Goal: Task Accomplishment & Management: Manage account settings

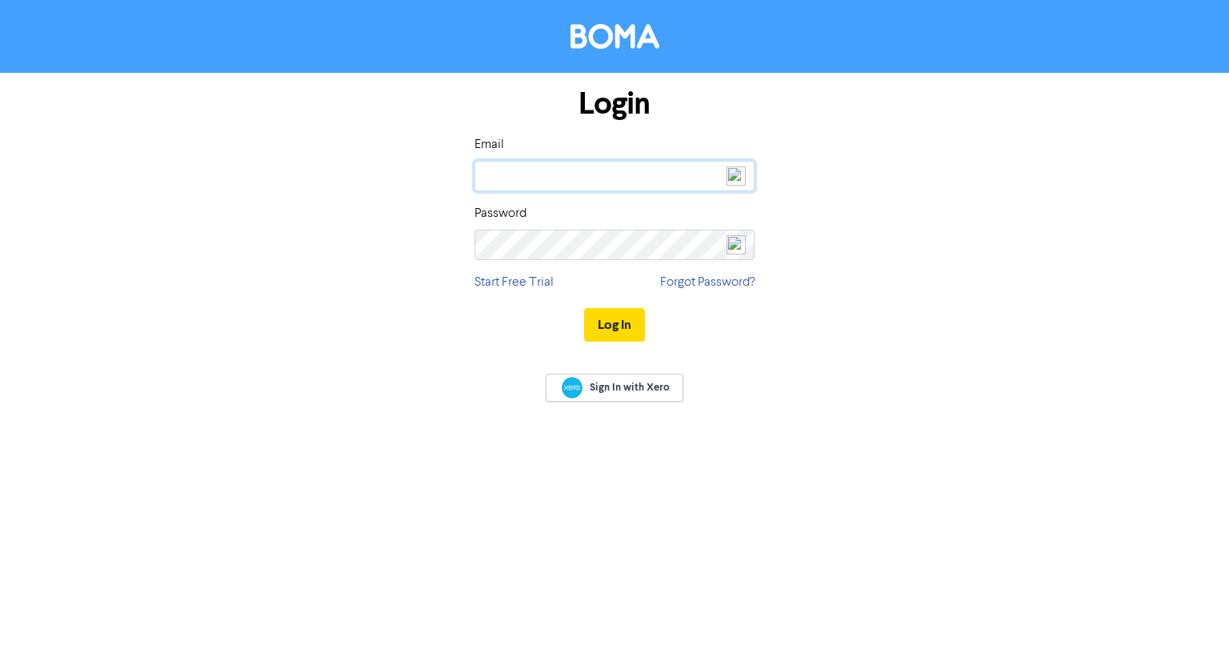
type input "[PERSON_NAME][EMAIL_ADDRESS][DOMAIN_NAME]"
click at [594, 333] on button "Log In" at bounding box center [614, 325] width 61 height 34
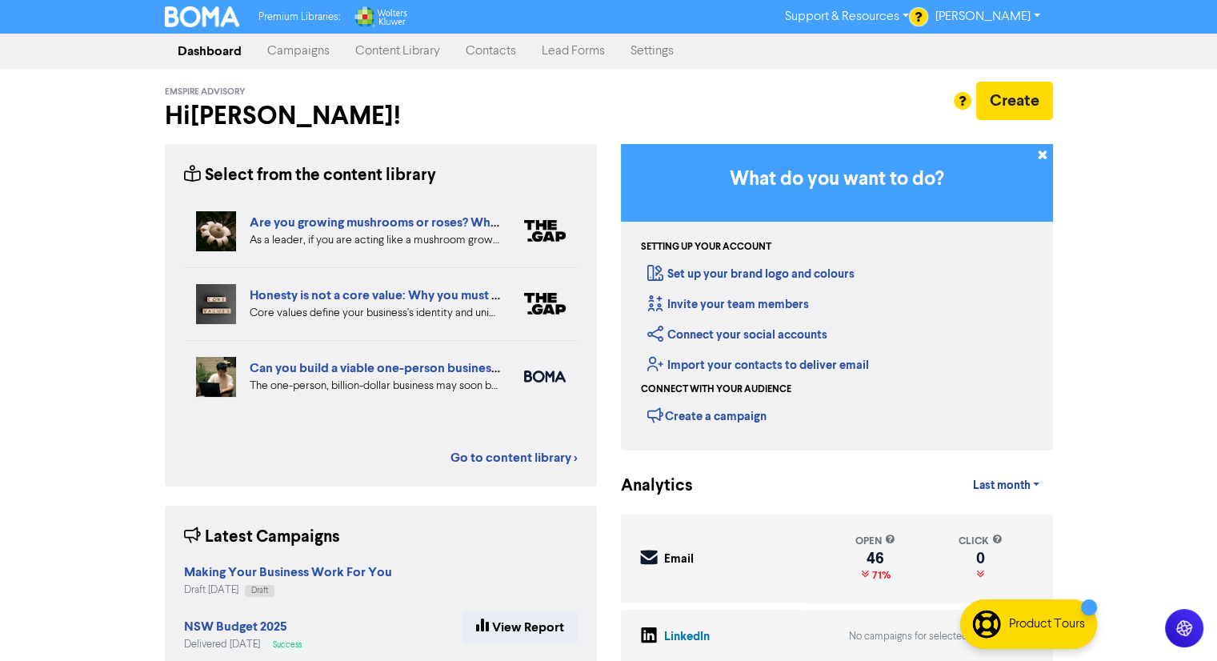
click at [360, 45] on link "Content Library" at bounding box center [398, 51] width 110 height 32
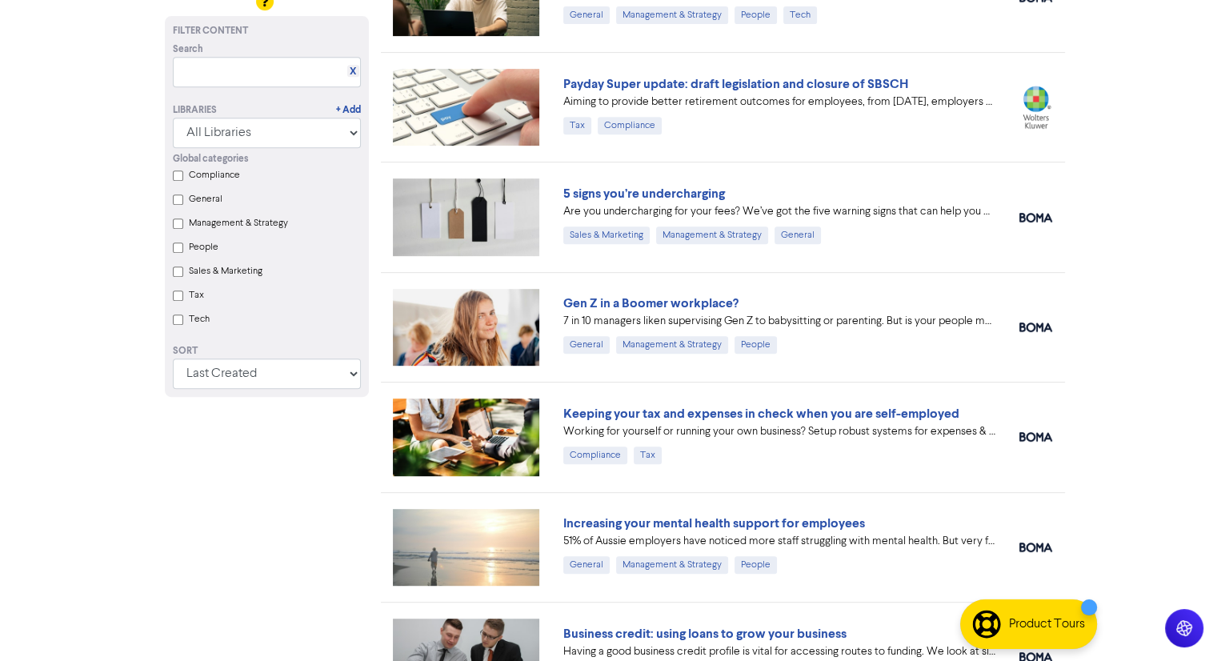
scroll to position [640, 0]
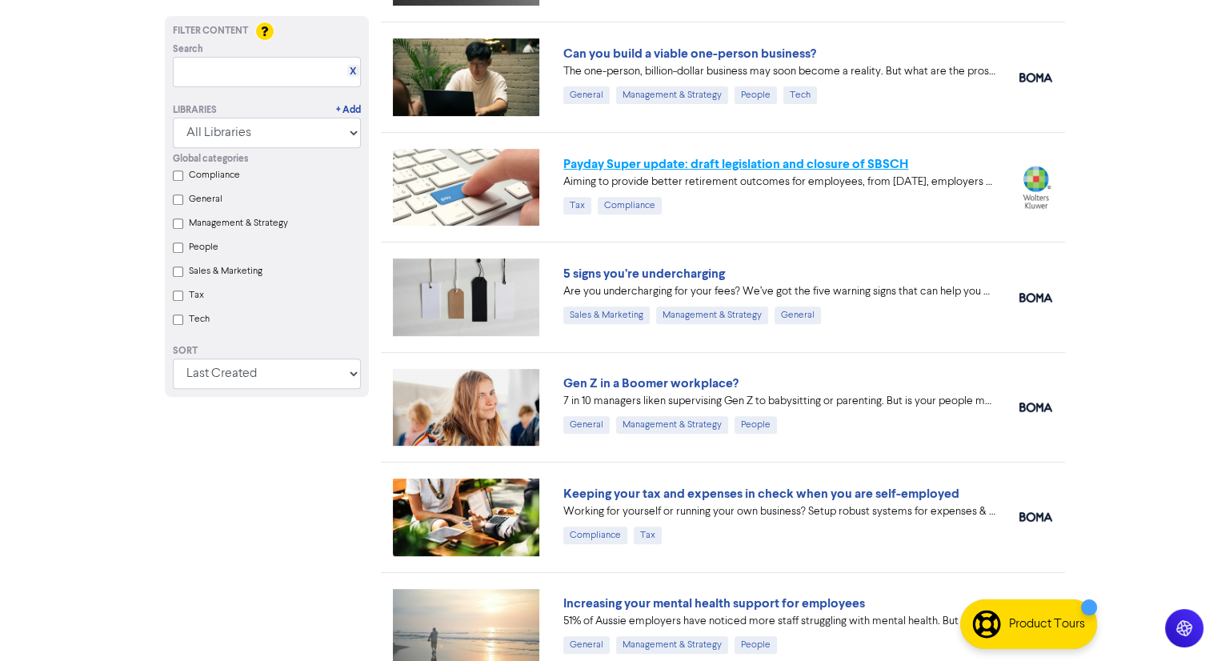
click at [733, 156] on link "Payday Super update: draft legislation and closure of SBSCH" at bounding box center [735, 164] width 345 height 16
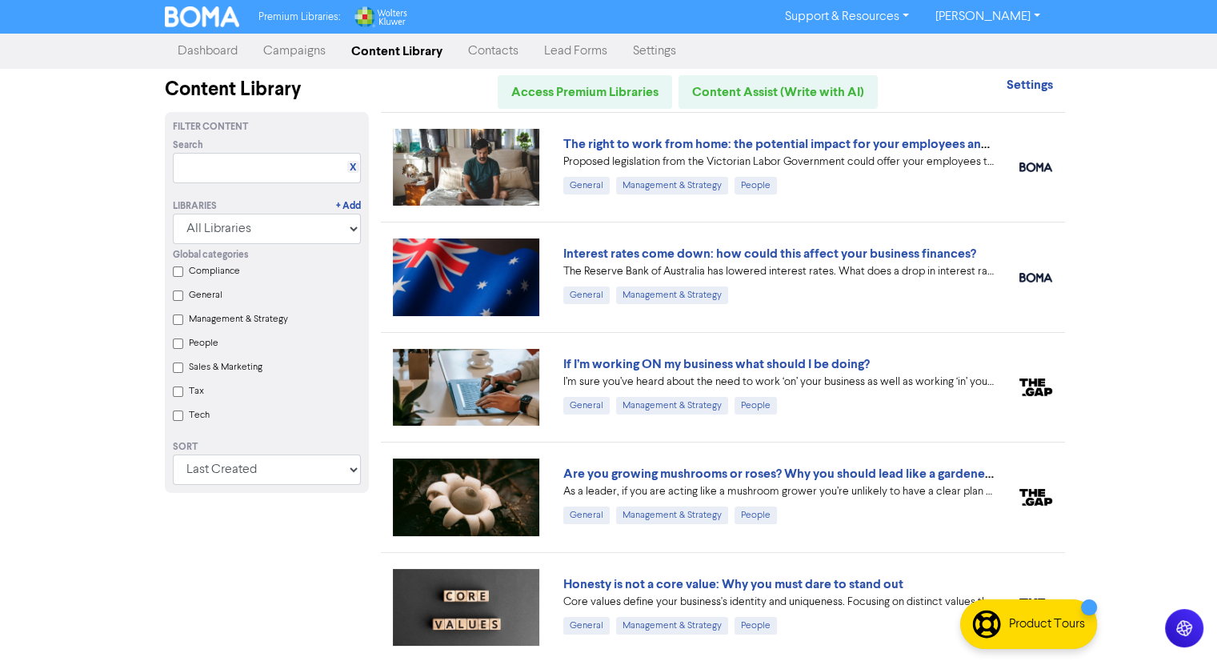
scroll to position [640, 0]
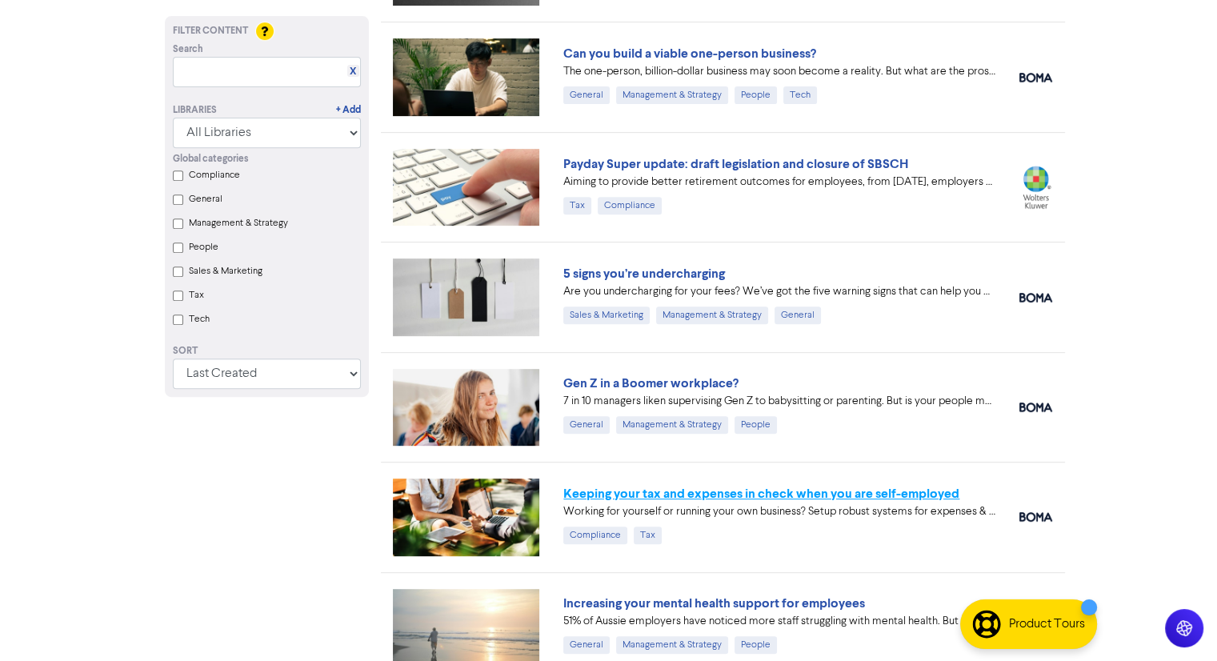
click at [826, 490] on link "Keeping your tax and expenses in check when you are self-employed" at bounding box center [761, 494] width 396 height 16
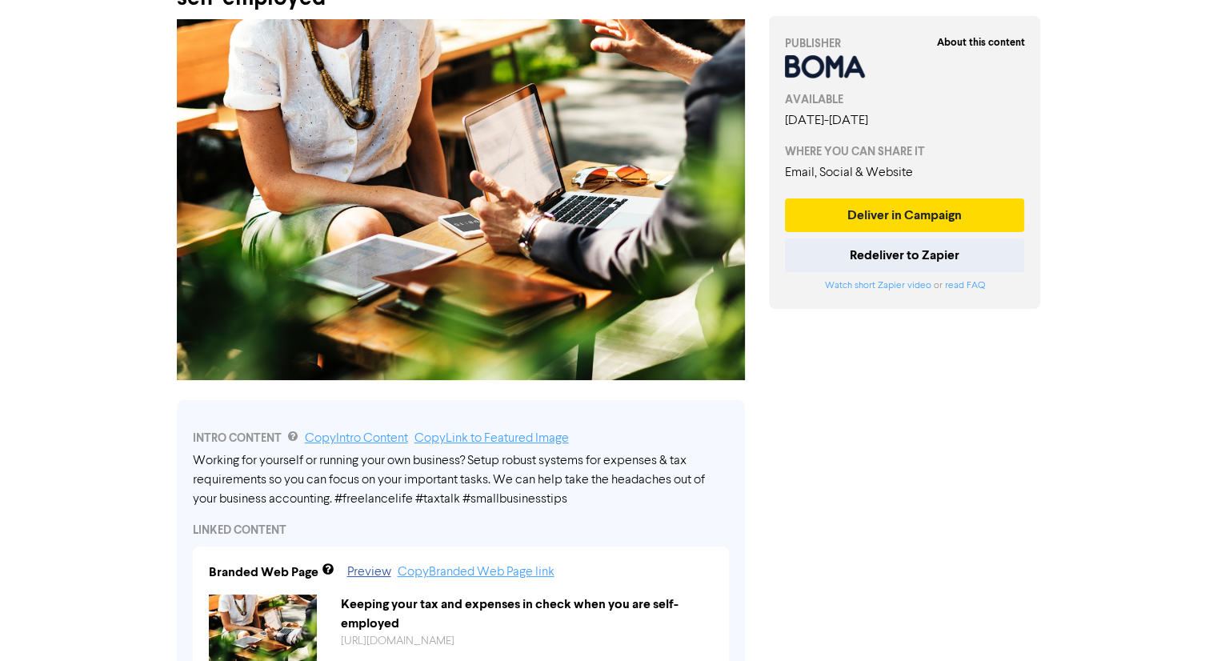
scroll to position [160, 0]
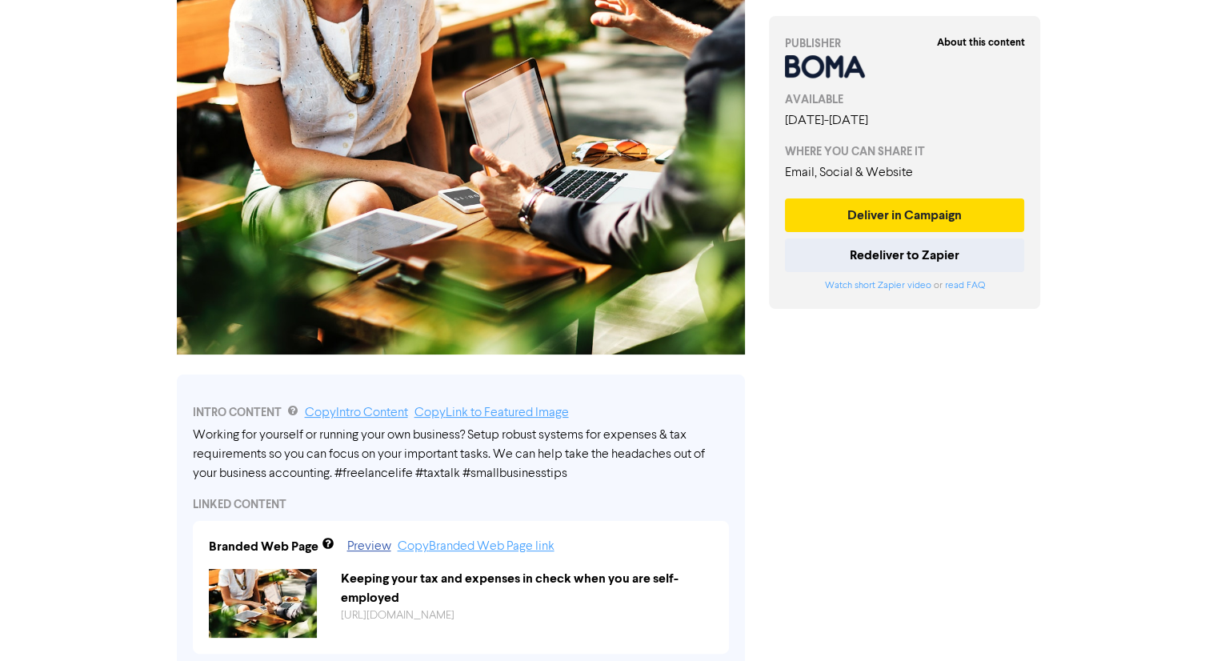
drag, startPoint x: 890, startPoint y: 267, endPoint x: 848, endPoint y: 368, distance: 109.8
click at [848, 368] on div "About this content PUBLISHER AVAILABLE [DATE] - [DATE] WHERE YOU CAN SHARE IT E…" at bounding box center [905, 638] width 296 height 1441
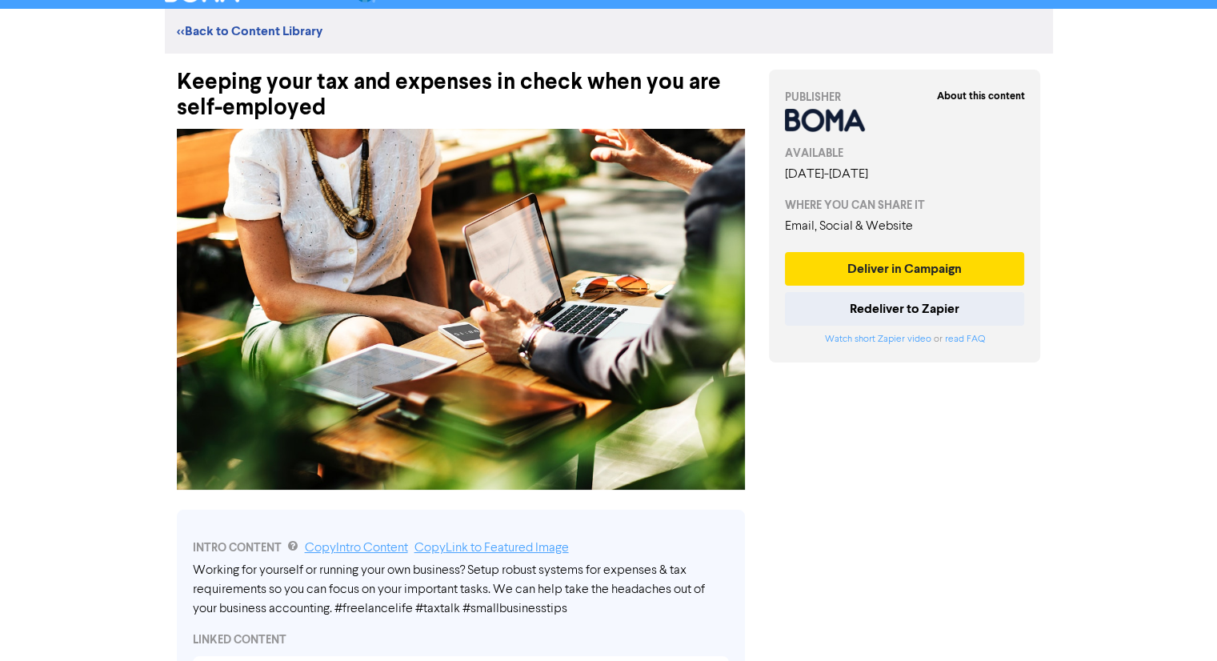
scroll to position [0, 0]
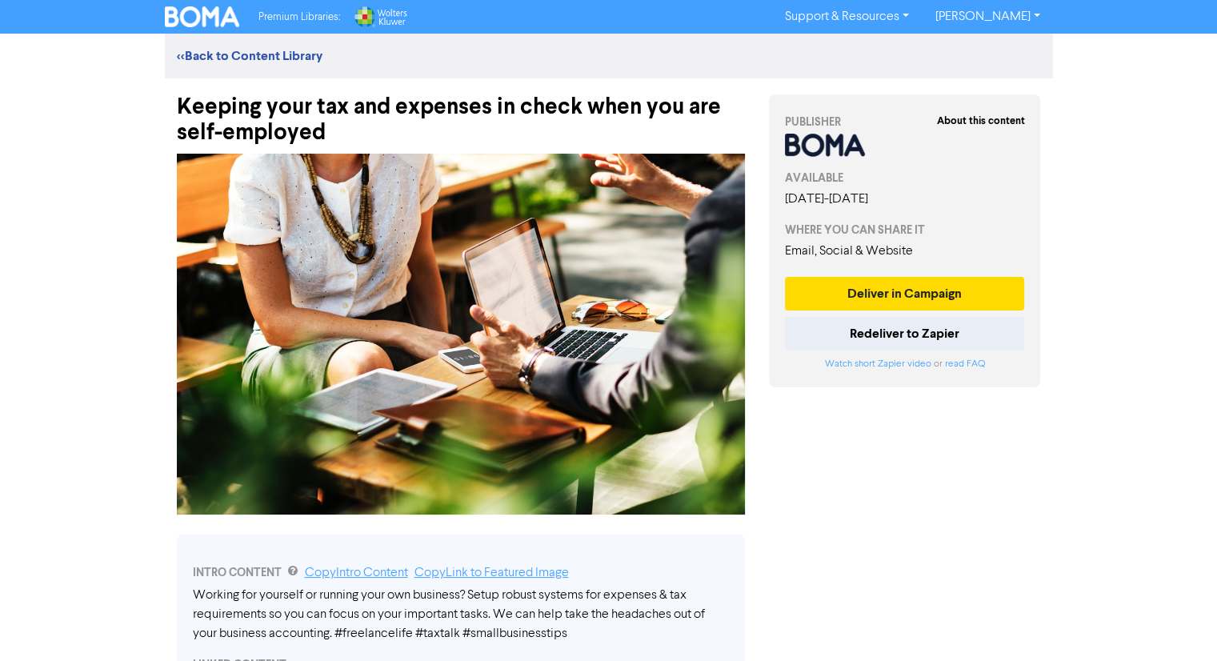
scroll to position [640, 0]
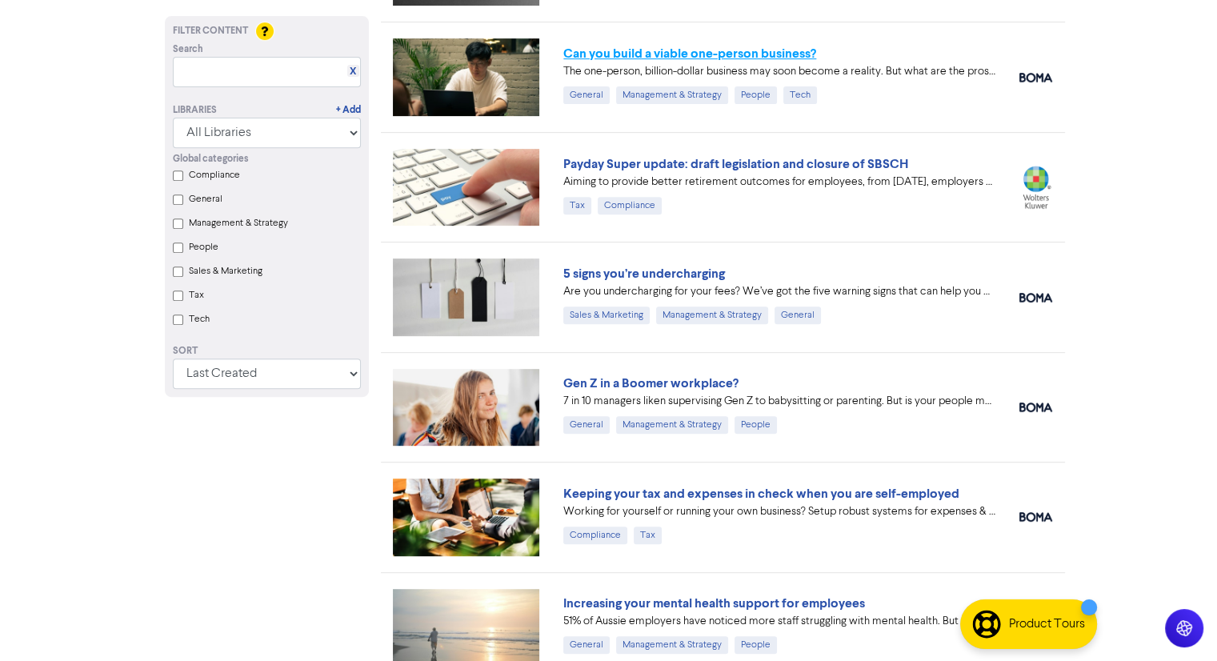
click at [602, 59] on link "Can you build a viable one-person business?" at bounding box center [689, 54] width 253 height 16
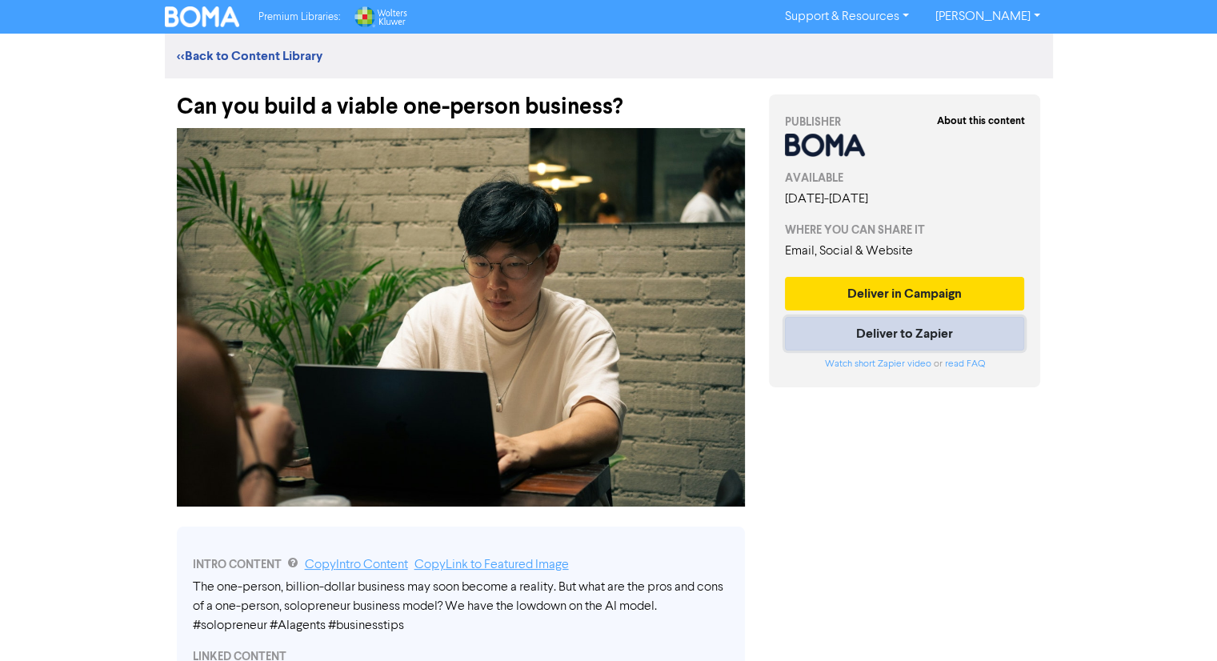
click at [856, 332] on button "Deliver to Zapier" at bounding box center [905, 334] width 240 height 34
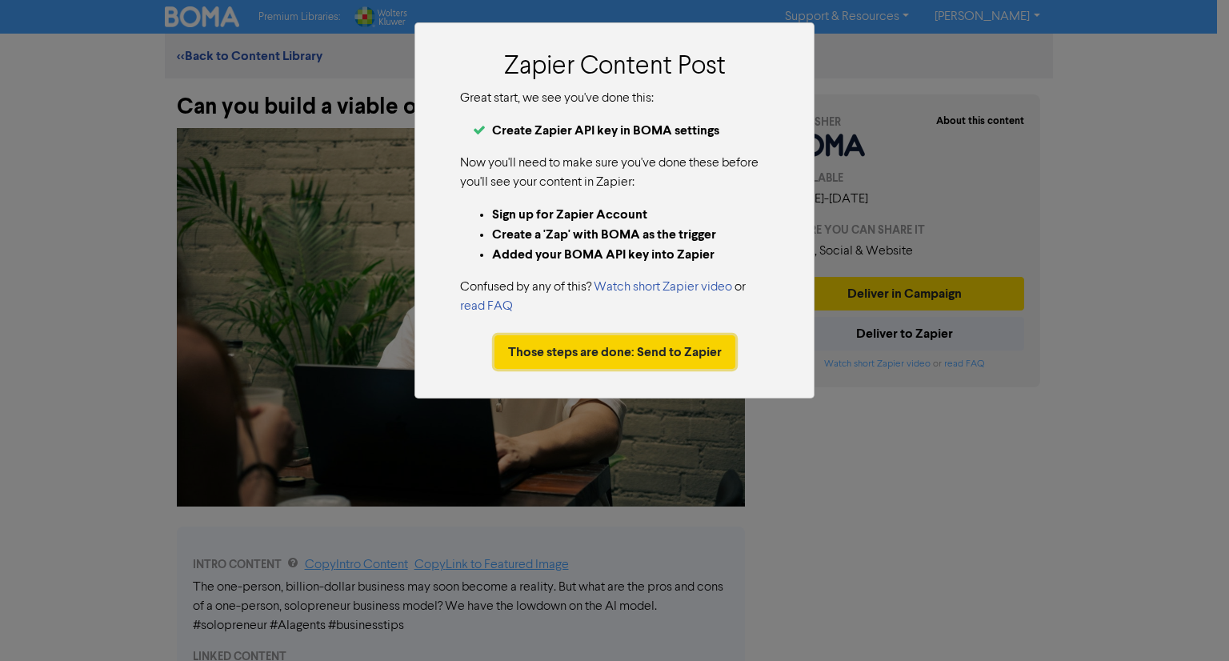
click at [614, 350] on button "Those steps are done: Send to Zapier" at bounding box center [615, 352] width 241 height 34
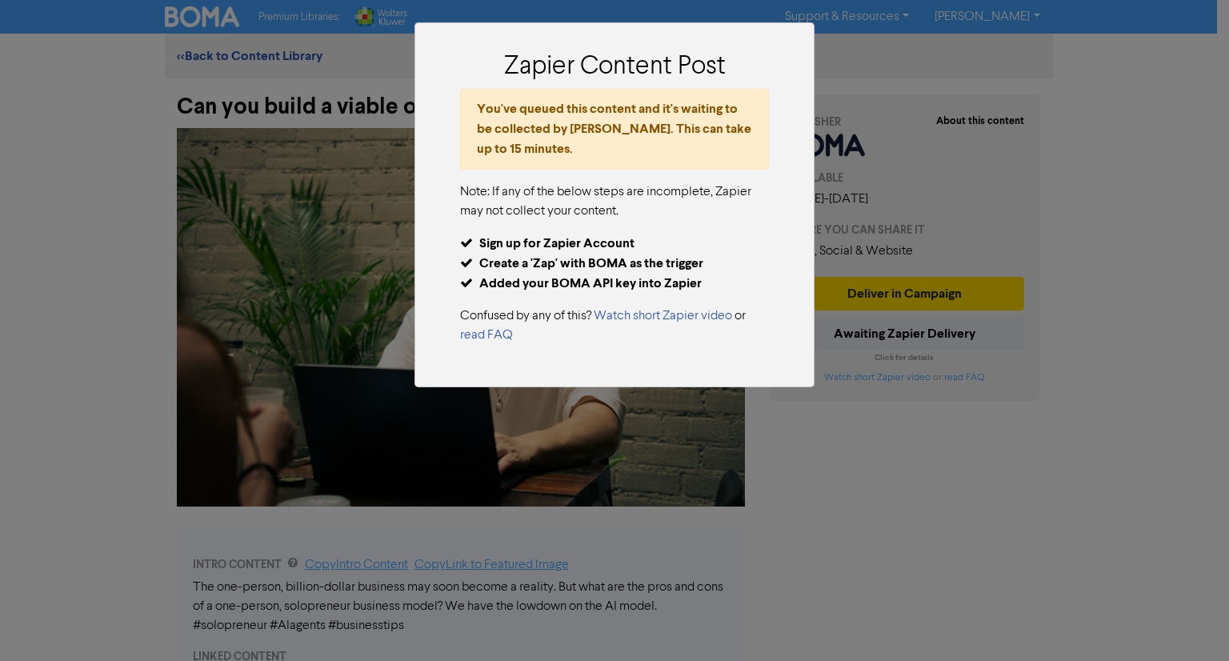
click at [864, 439] on div "Zapier Content Post You've queued this content and it's waiting to be collected…" at bounding box center [614, 330] width 1229 height 661
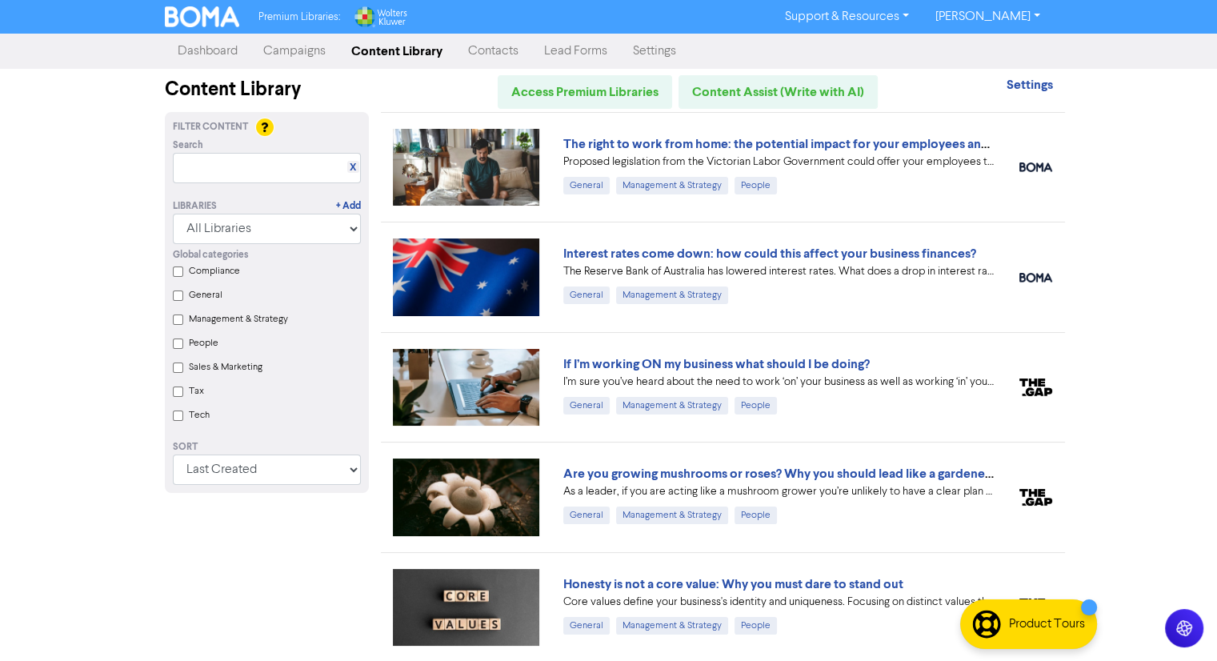
click at [323, 48] on link "Campaigns" at bounding box center [295, 51] width 88 height 32
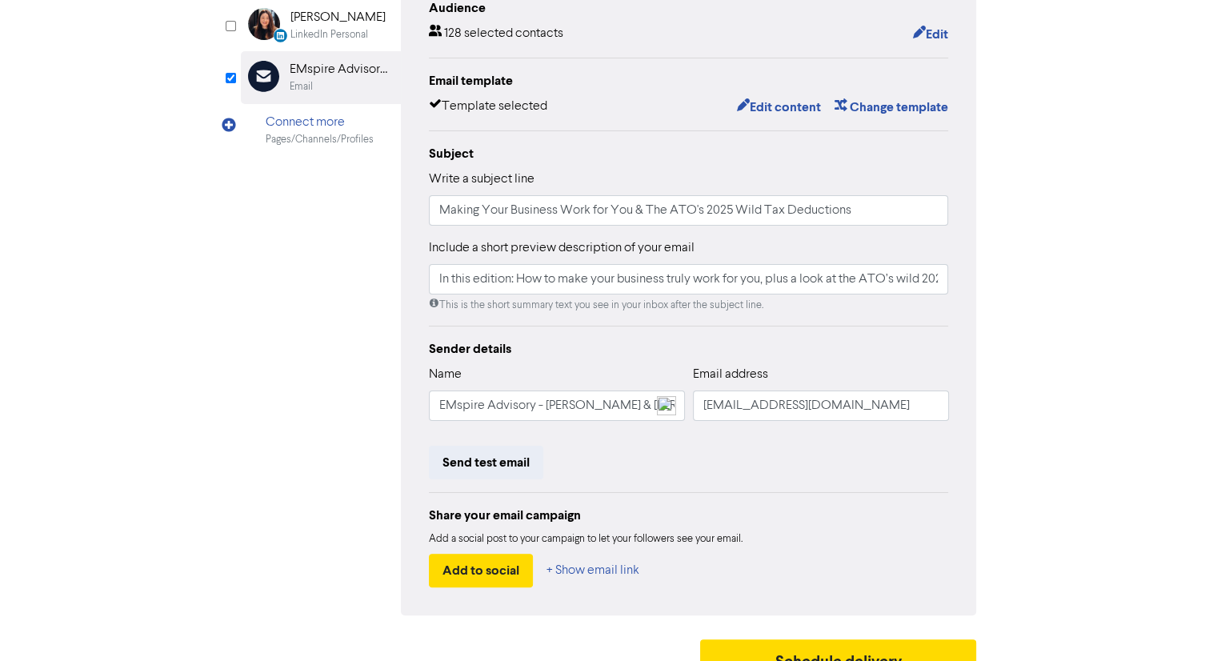
scroll to position [254, 0]
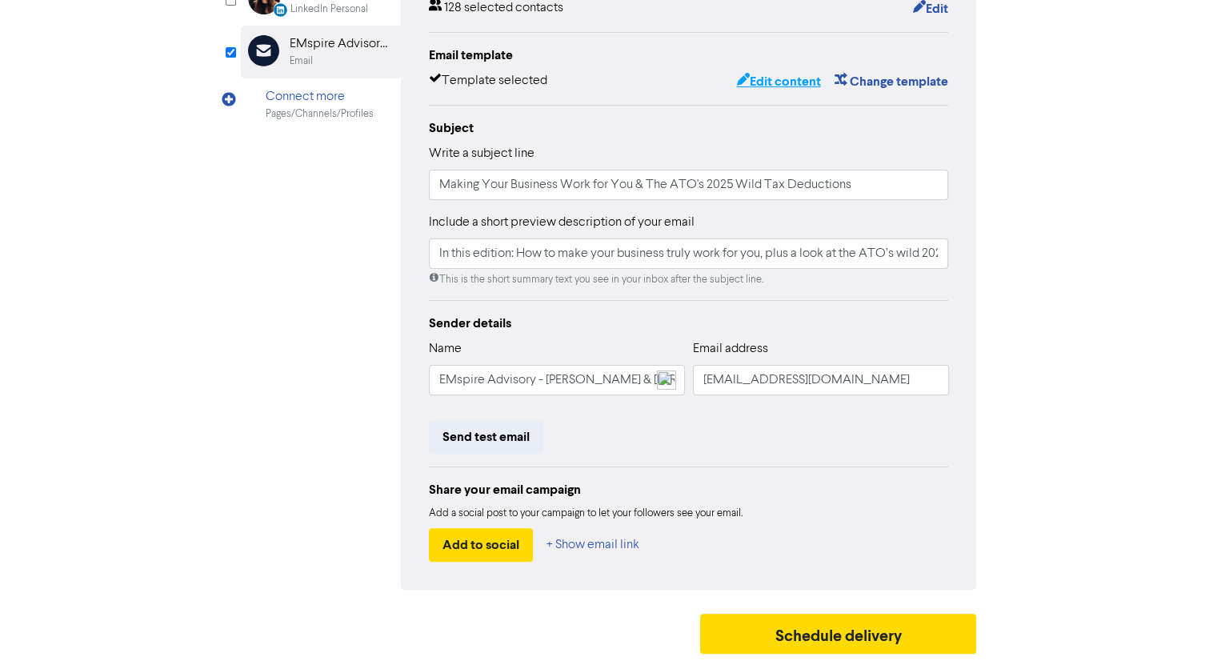
click at [767, 83] on button "Edit content" at bounding box center [779, 81] width 86 height 21
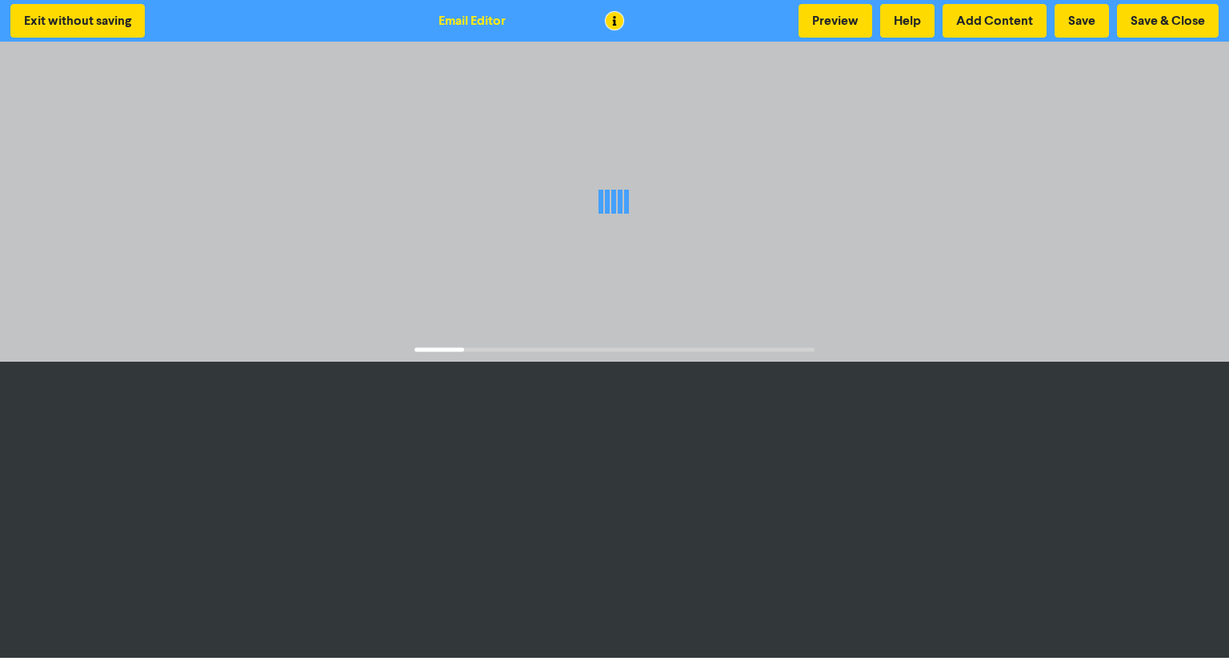
click at [759, 83] on div at bounding box center [614, 202] width 1229 height 320
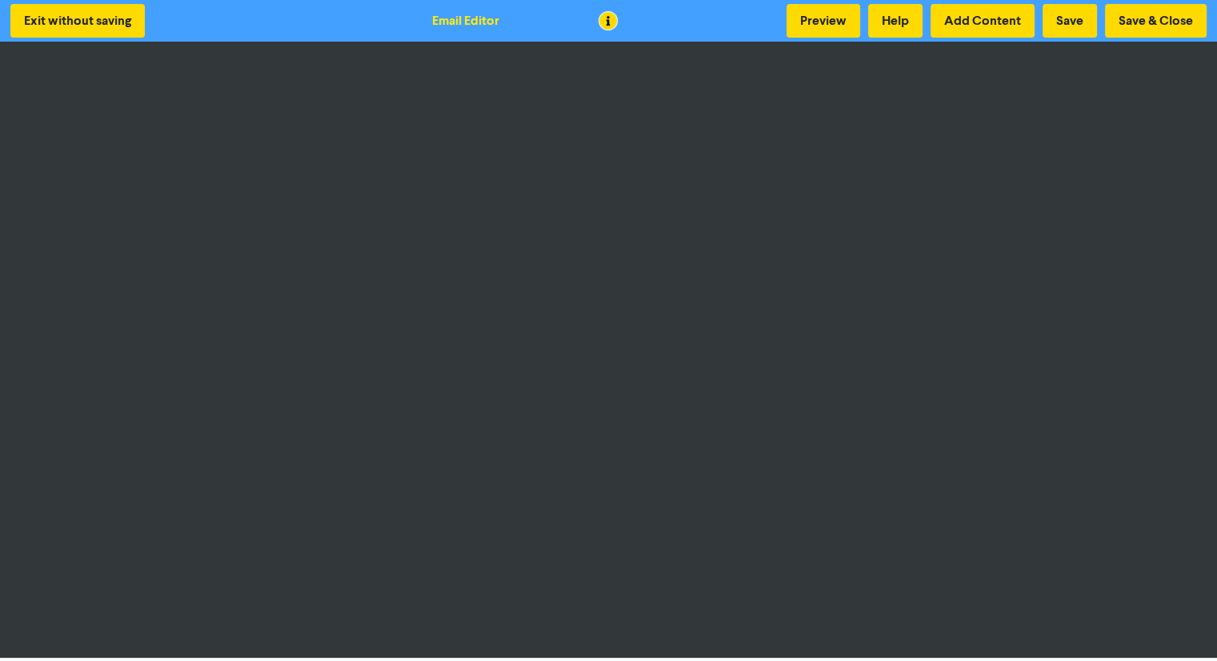
scroll to position [2, 0]
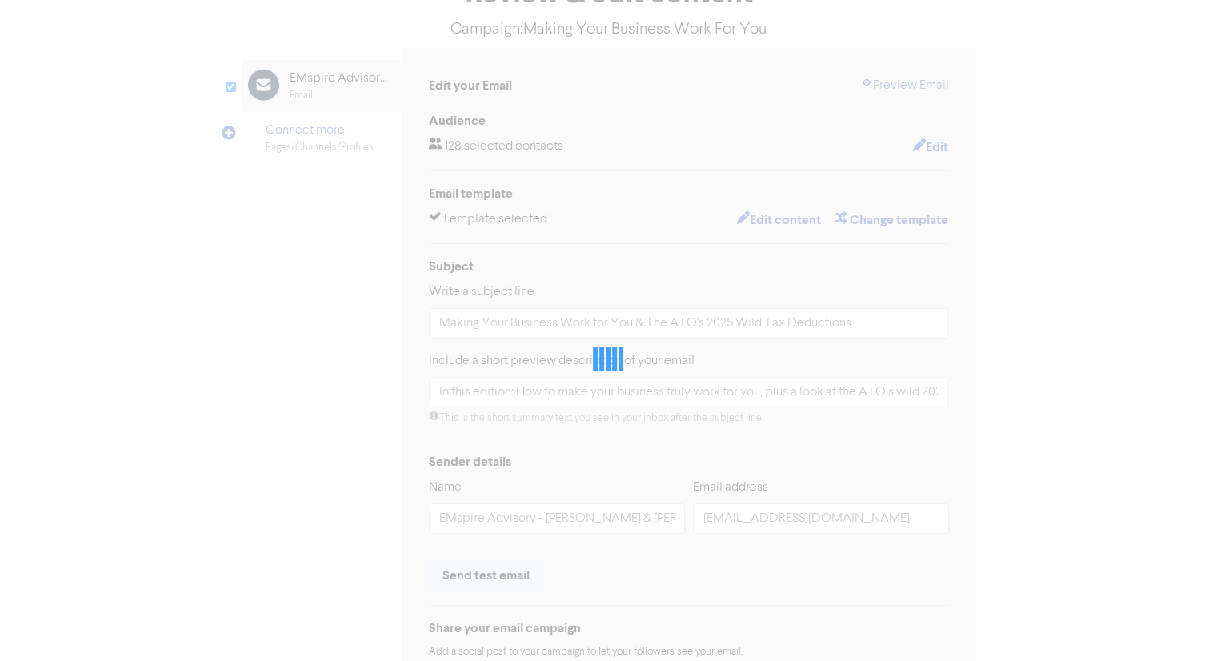
scroll to position [185, 0]
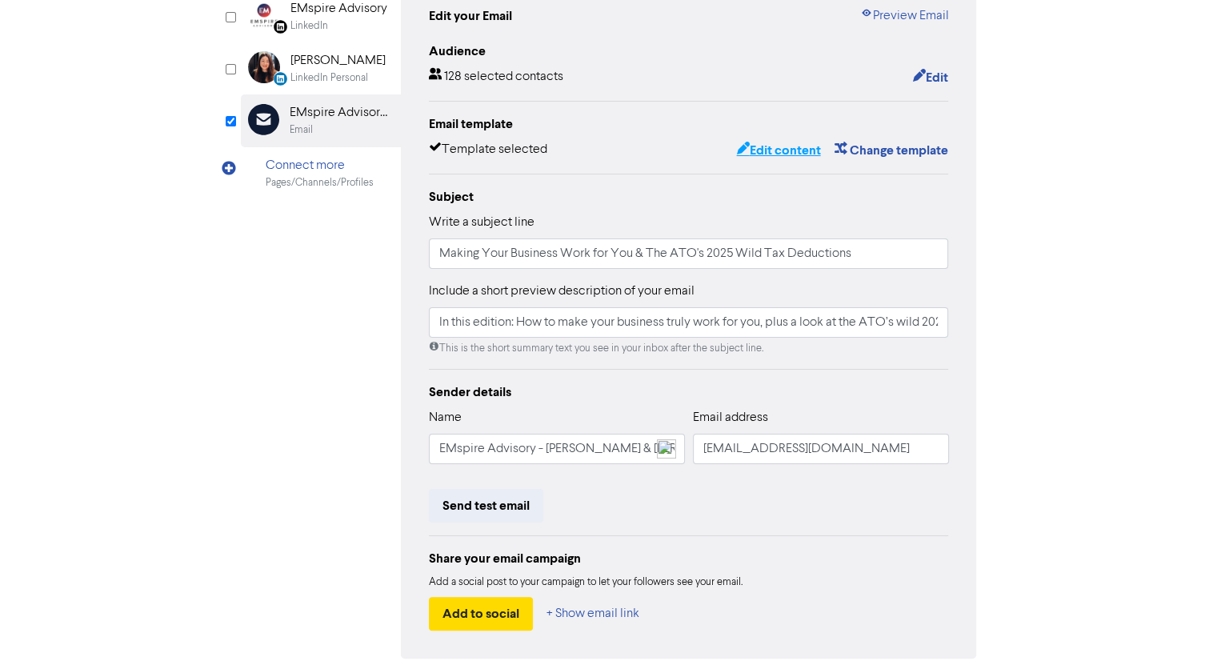
click at [789, 161] on button "Edit content" at bounding box center [779, 150] width 86 height 21
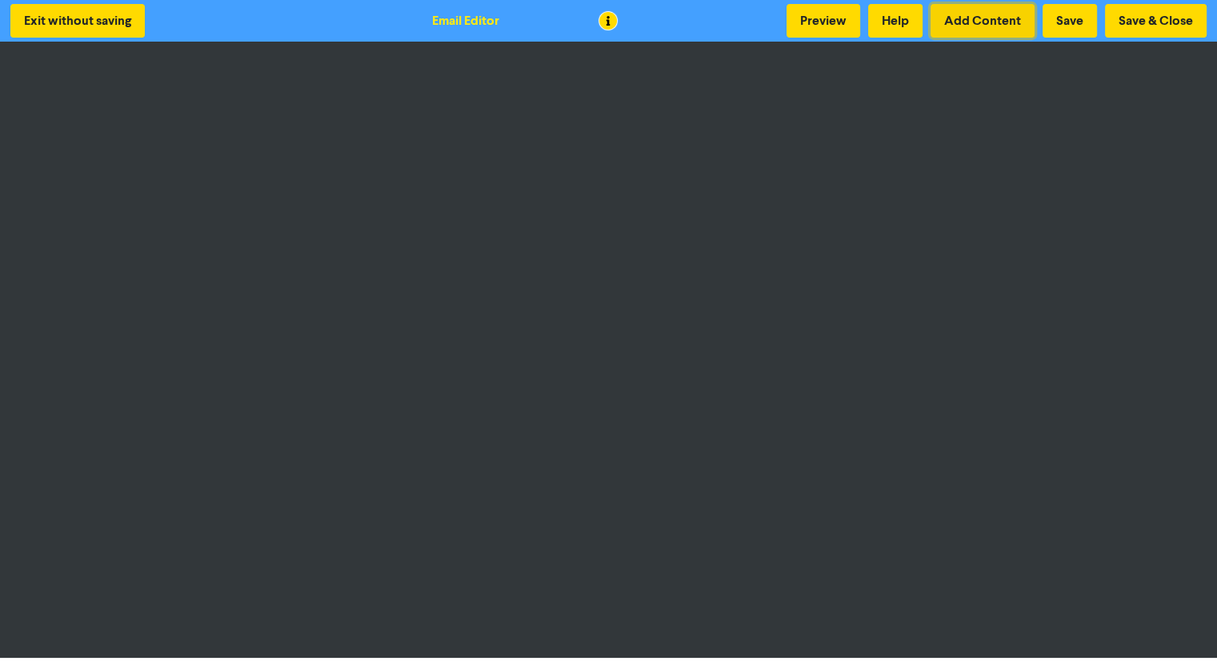
click at [980, 30] on button "Add Content" at bounding box center [983, 21] width 104 height 34
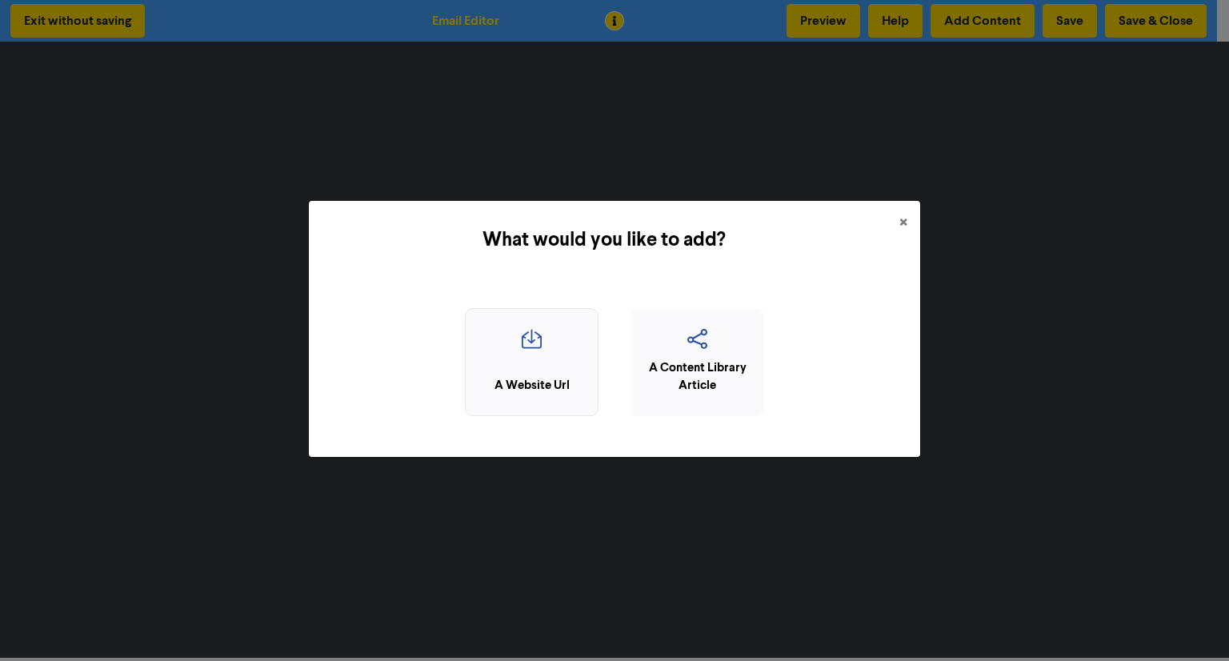
click at [554, 342] on icon "button" at bounding box center [532, 344] width 116 height 30
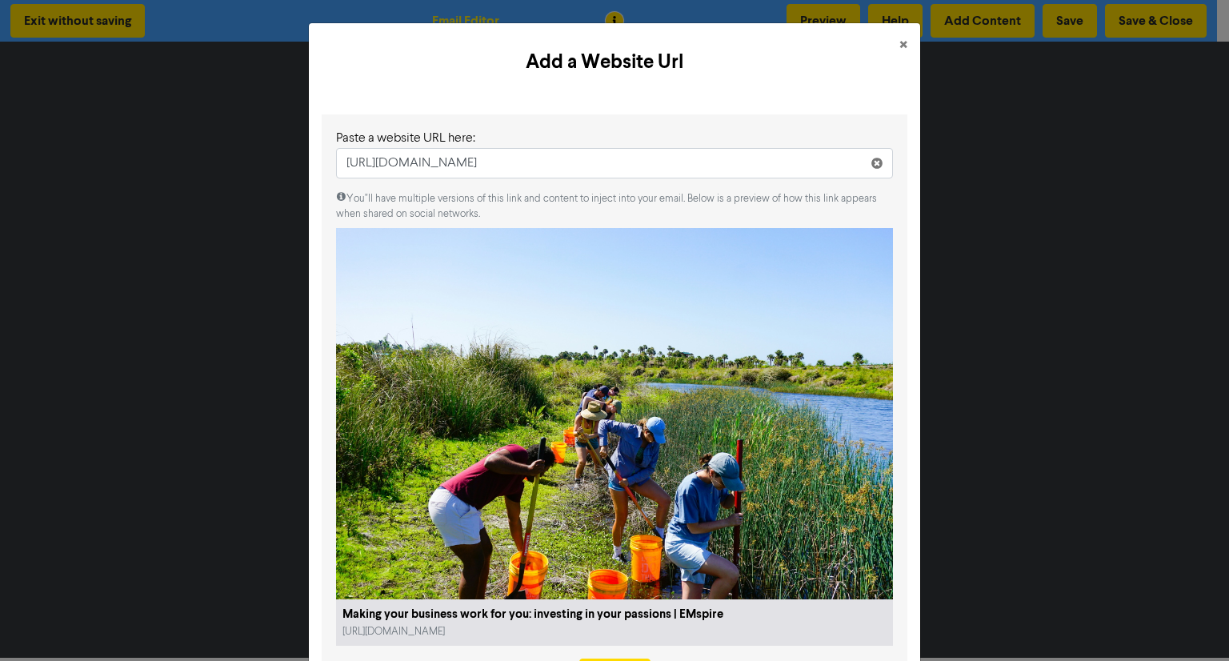
scroll to position [80, 0]
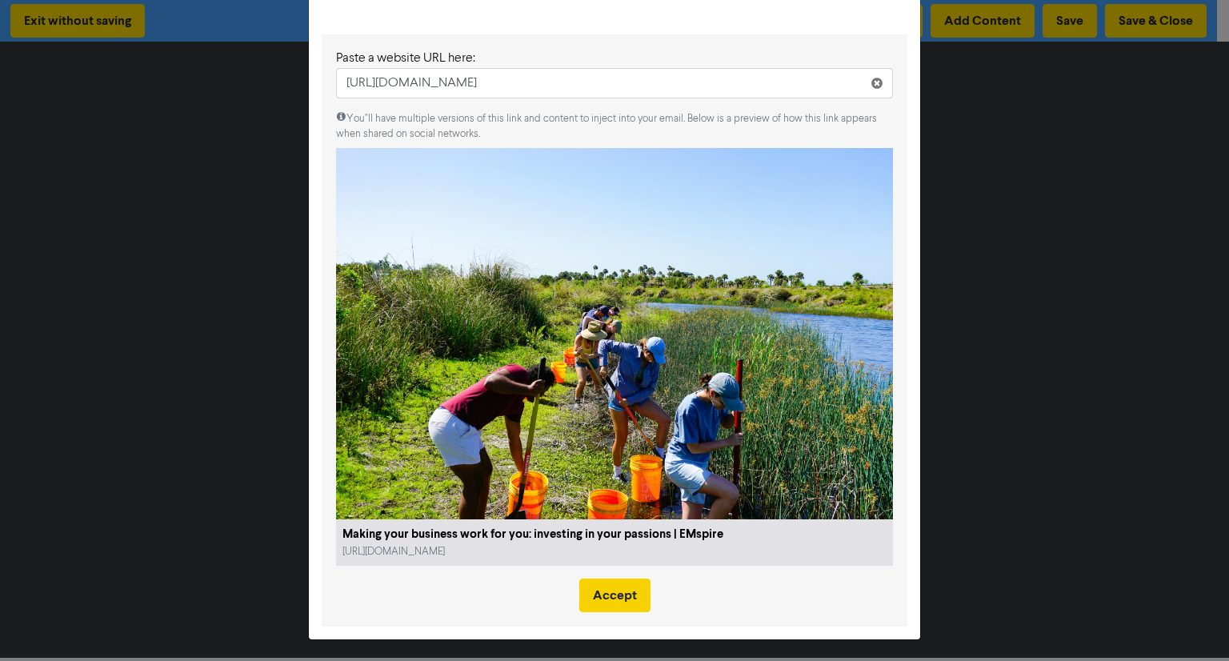
type input "https://www.emspire.com.au/making-your-business-work-for-you-investing-in-your-…"
click at [616, 596] on button "Accept" at bounding box center [614, 596] width 71 height 34
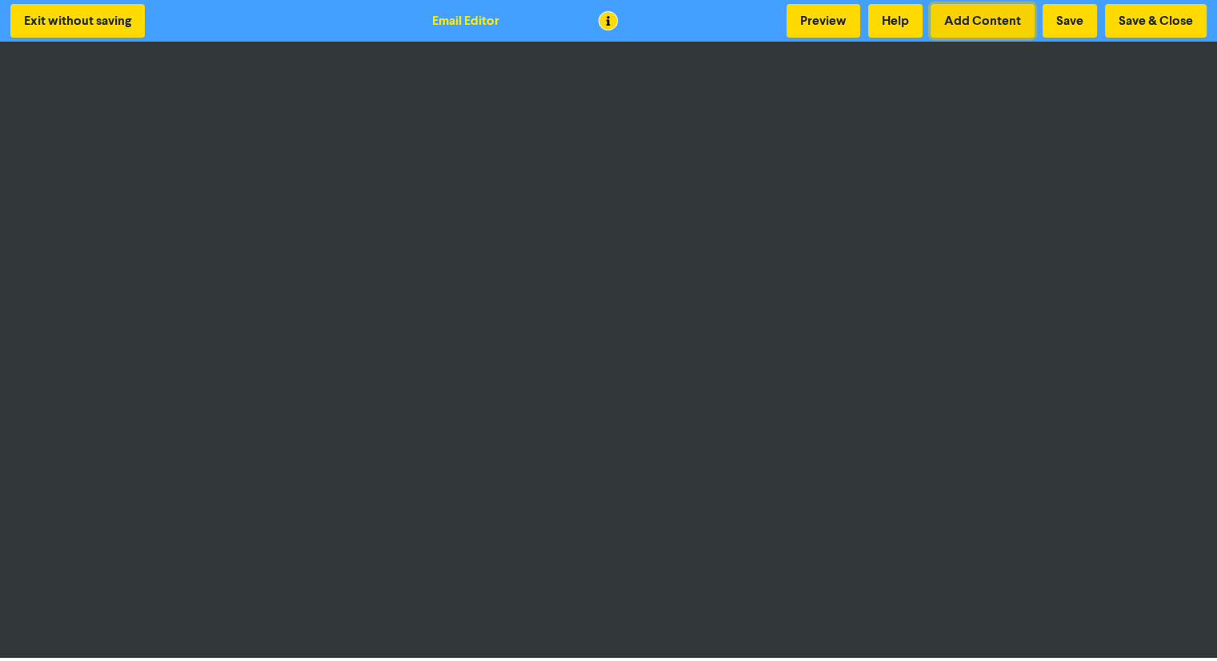
click at [976, 26] on button "Add Content" at bounding box center [983, 21] width 104 height 34
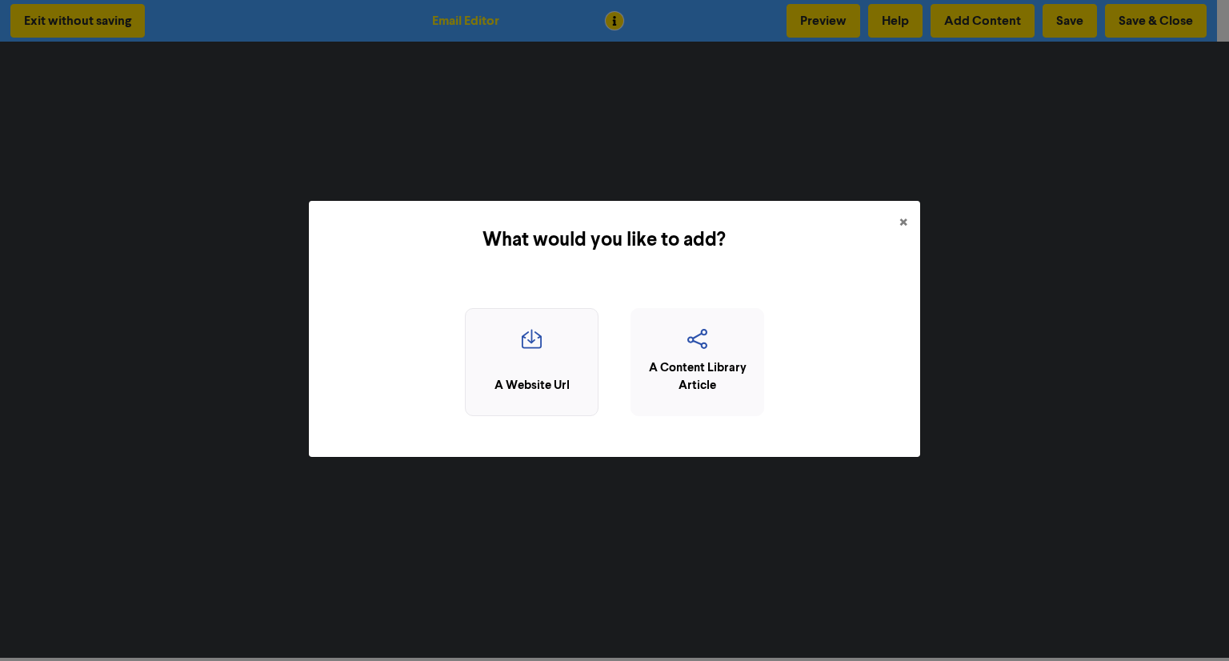
click at [529, 383] on div "A Website Url" at bounding box center [532, 386] width 116 height 18
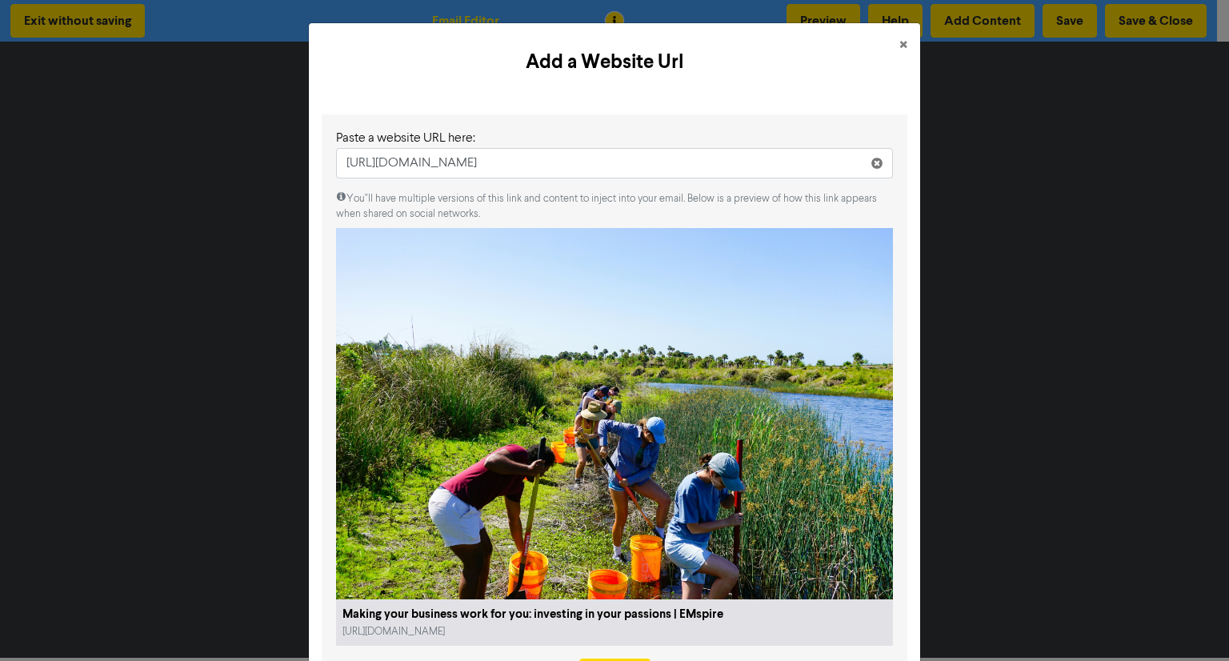
scroll to position [81, 0]
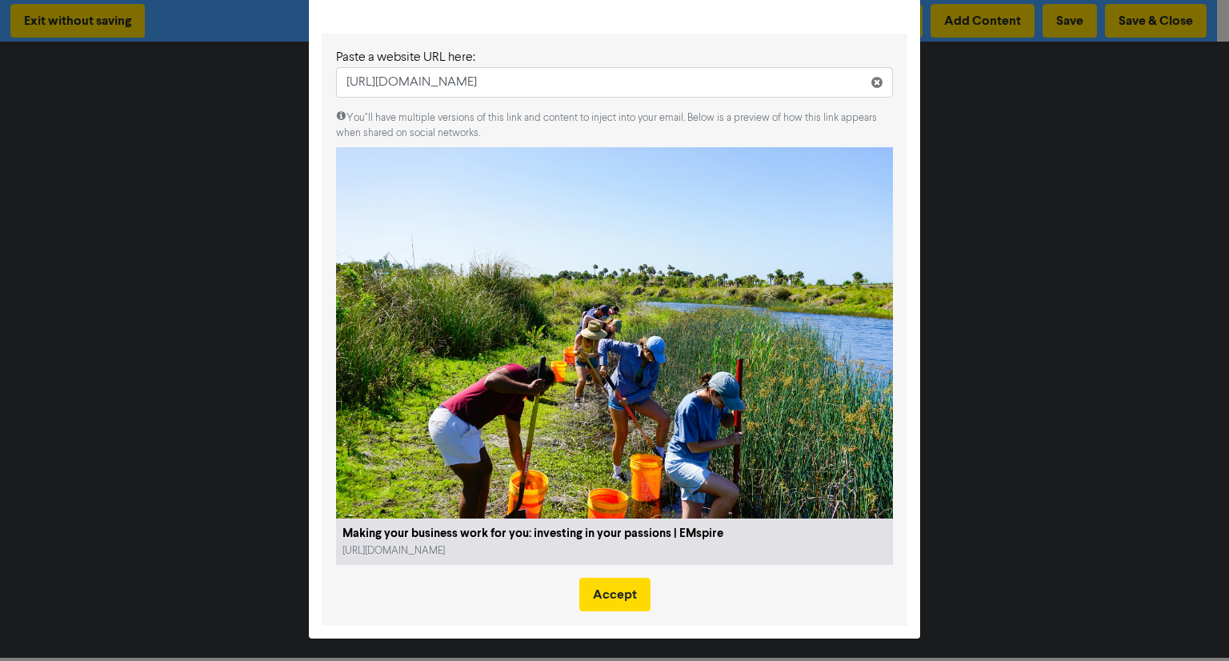
type input "https://www.emspire.com.au/making-your-business-work-for-you-investing-in-your-…"
click at [603, 618] on div "Paste a website URL here: https://www.emspire.com.au/making-your-business-work-…" at bounding box center [615, 330] width 586 height 592
click at [605, 599] on button "Accept" at bounding box center [614, 595] width 71 height 34
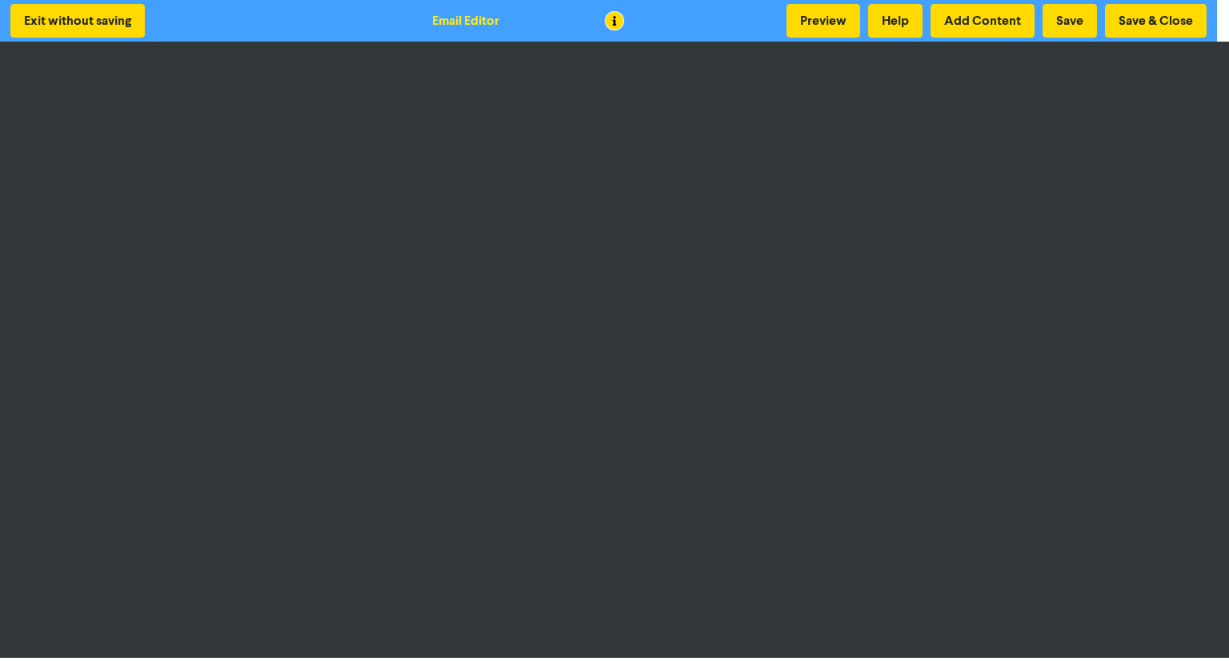
scroll to position [0, 0]
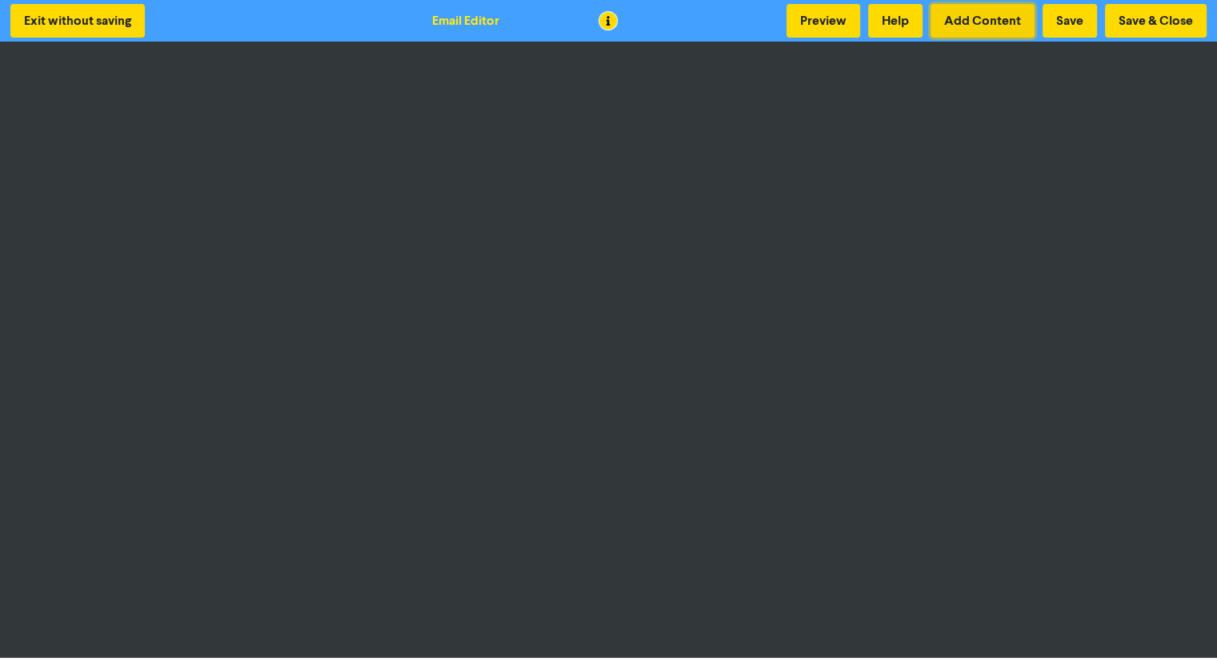
click at [984, 8] on button "Add Content" at bounding box center [983, 21] width 104 height 34
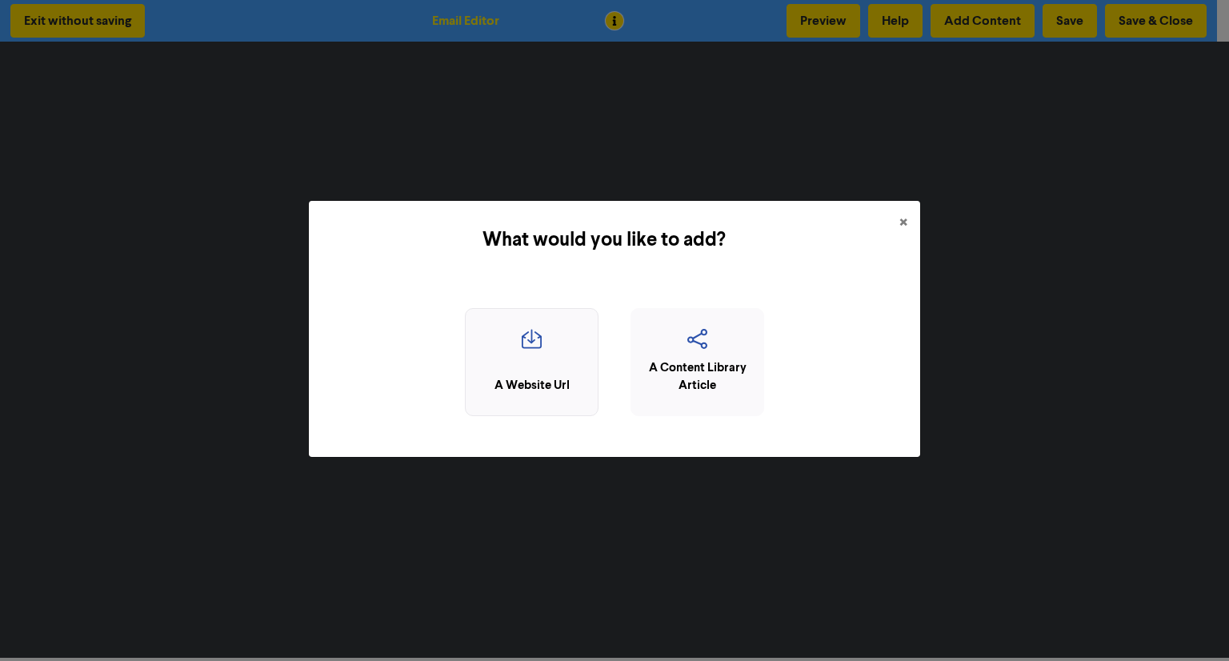
click at [514, 340] on icon "button" at bounding box center [532, 344] width 116 height 30
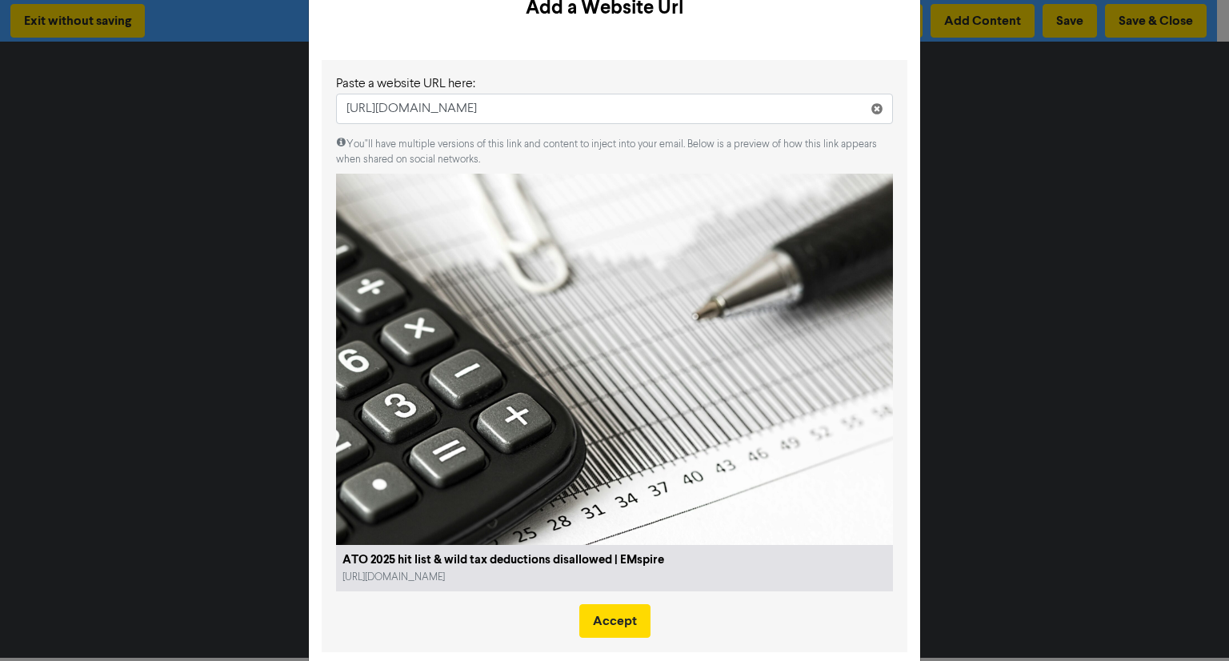
scroll to position [81, 0]
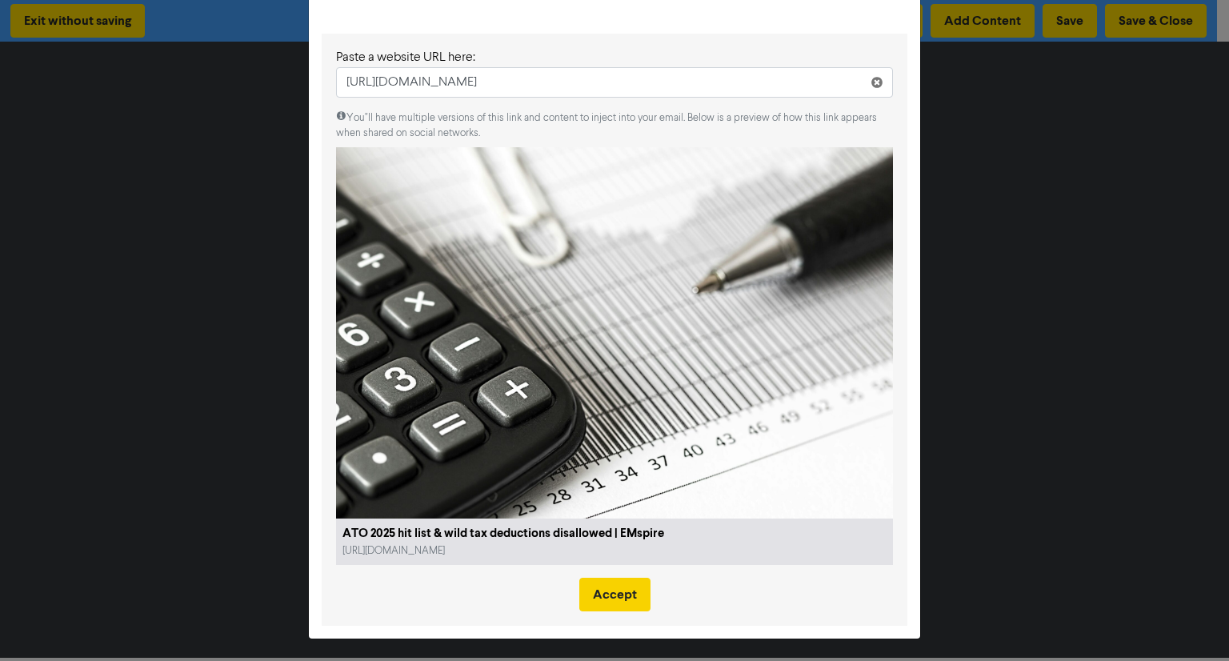
type input "https://www.emspire.com.au/ato-2025-hit-list-wild-tax-deductions-disallowed/"
click at [627, 592] on button "Accept" at bounding box center [614, 595] width 71 height 34
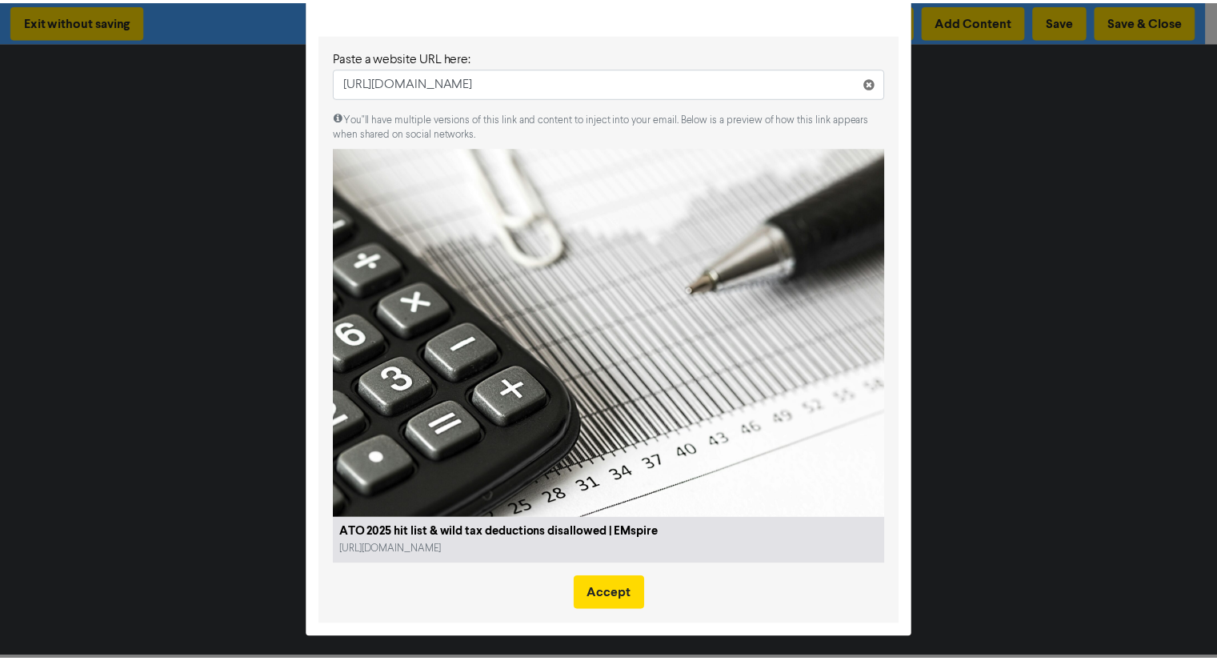
scroll to position [0, 0]
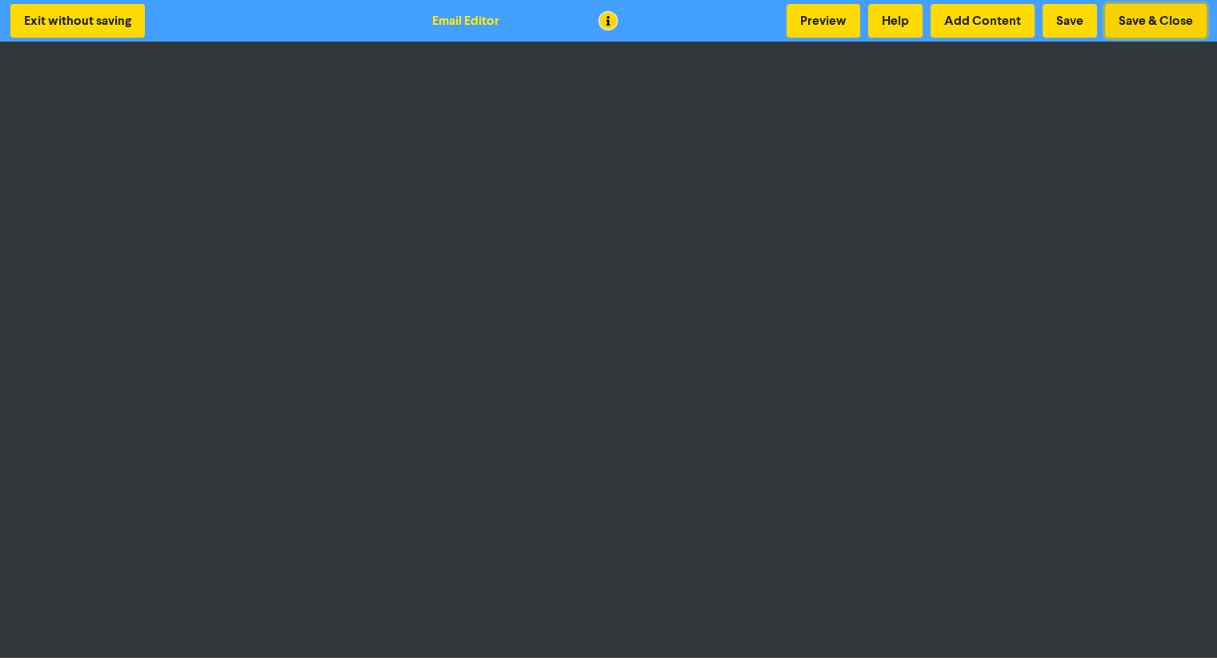
click at [1129, 11] on button "Save & Close" at bounding box center [1156, 21] width 102 height 34
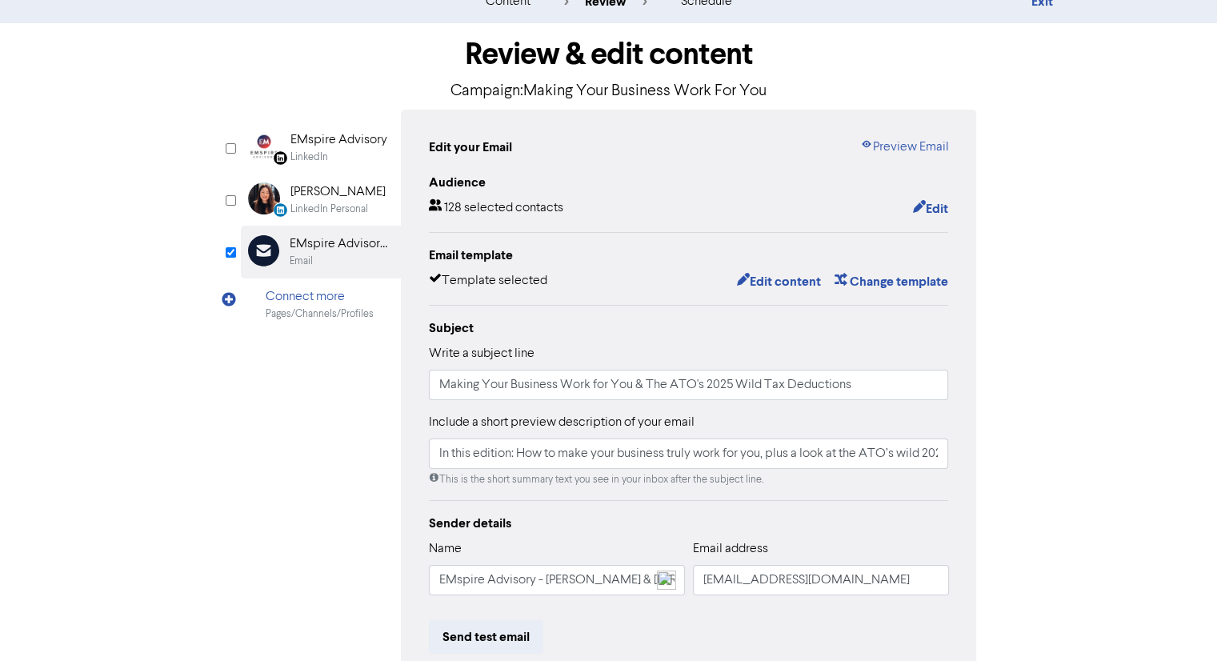
scroll to position [160, 0]
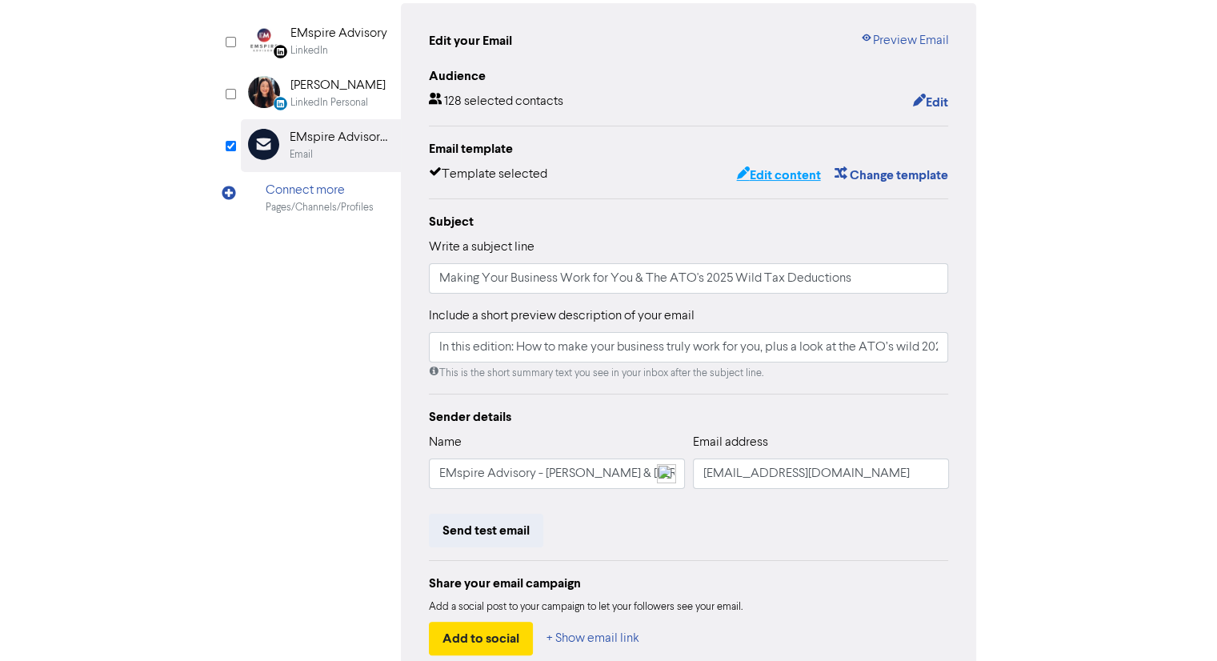
click at [804, 174] on button "Edit content" at bounding box center [779, 175] width 86 height 21
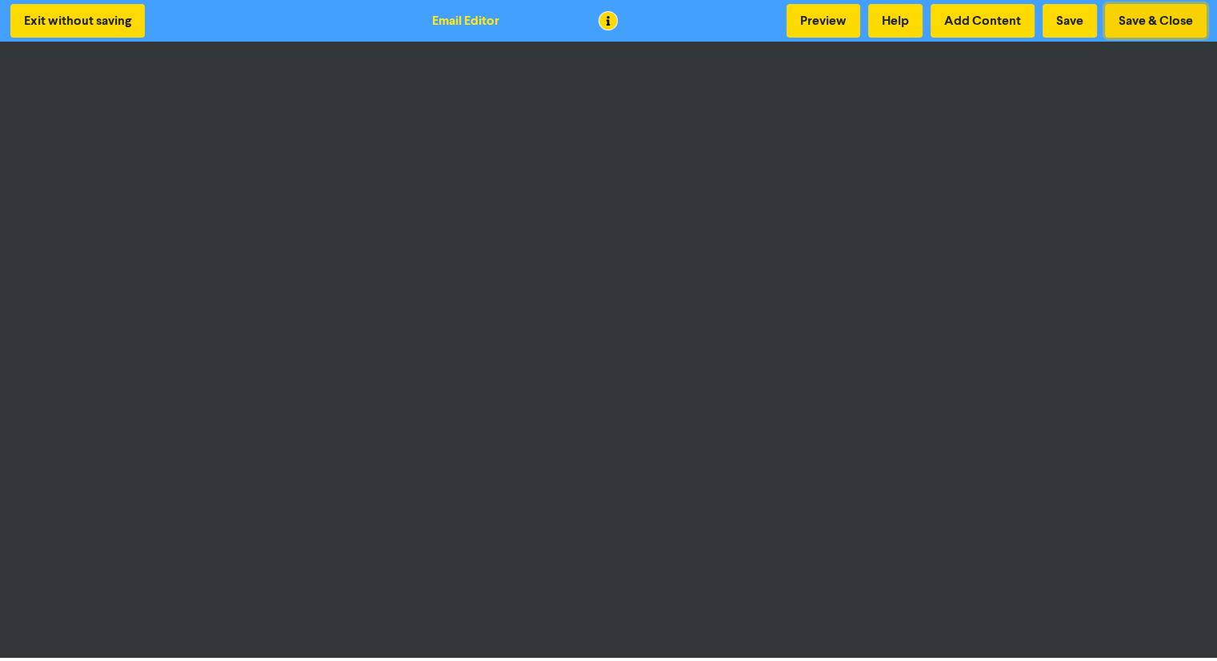
click at [1132, 14] on button "Save & Close" at bounding box center [1156, 21] width 102 height 34
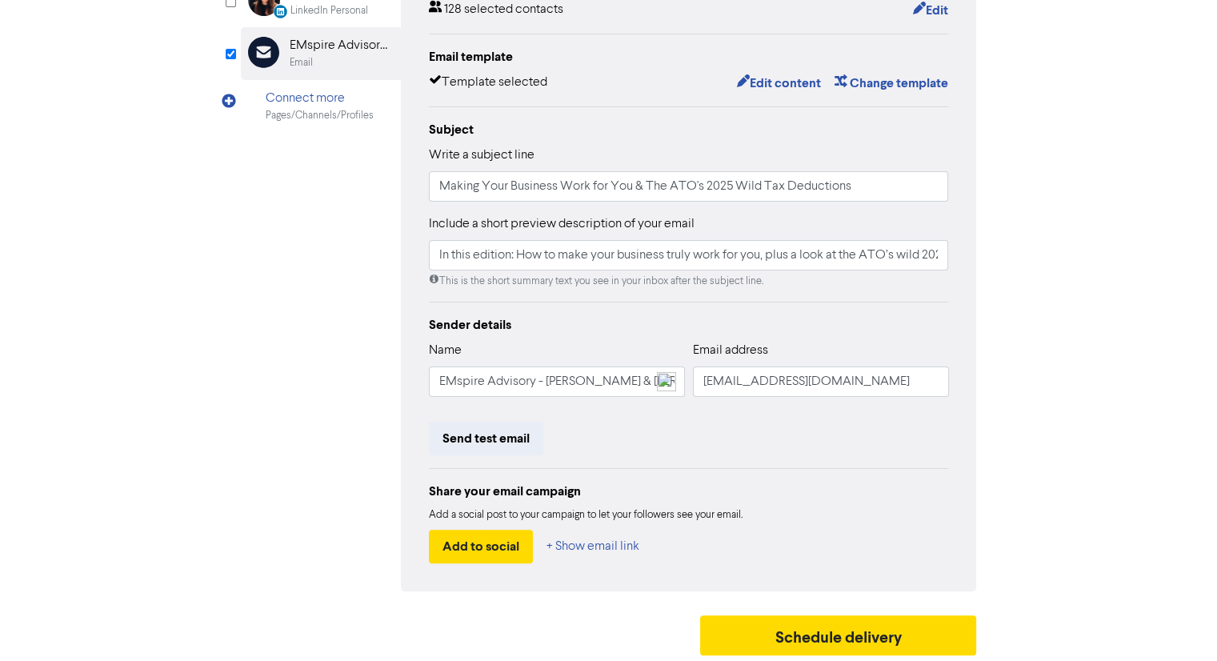
scroll to position [254, 0]
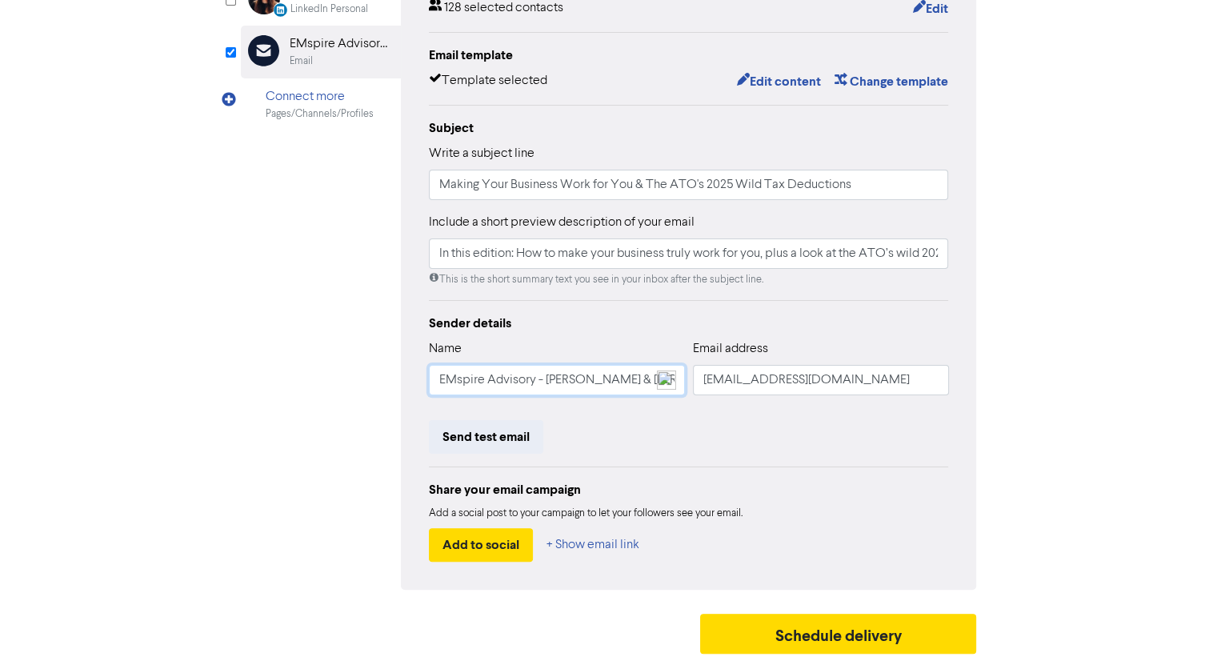
click at [546, 383] on input "EMspire Advisory - Michelle & Liz" at bounding box center [557, 380] width 256 height 30
click at [479, 374] on input "EMspire Advisory - Michelle & Liz" at bounding box center [557, 380] width 256 height 30
click at [772, 382] on input "info@emspire.com.au" at bounding box center [821, 380] width 256 height 30
click at [512, 378] on input "EMspire Advisory - Michelle & Liz" at bounding box center [557, 380] width 256 height 30
drag, startPoint x: 517, startPoint y: 439, endPoint x: 711, endPoint y: 433, distance: 193.8
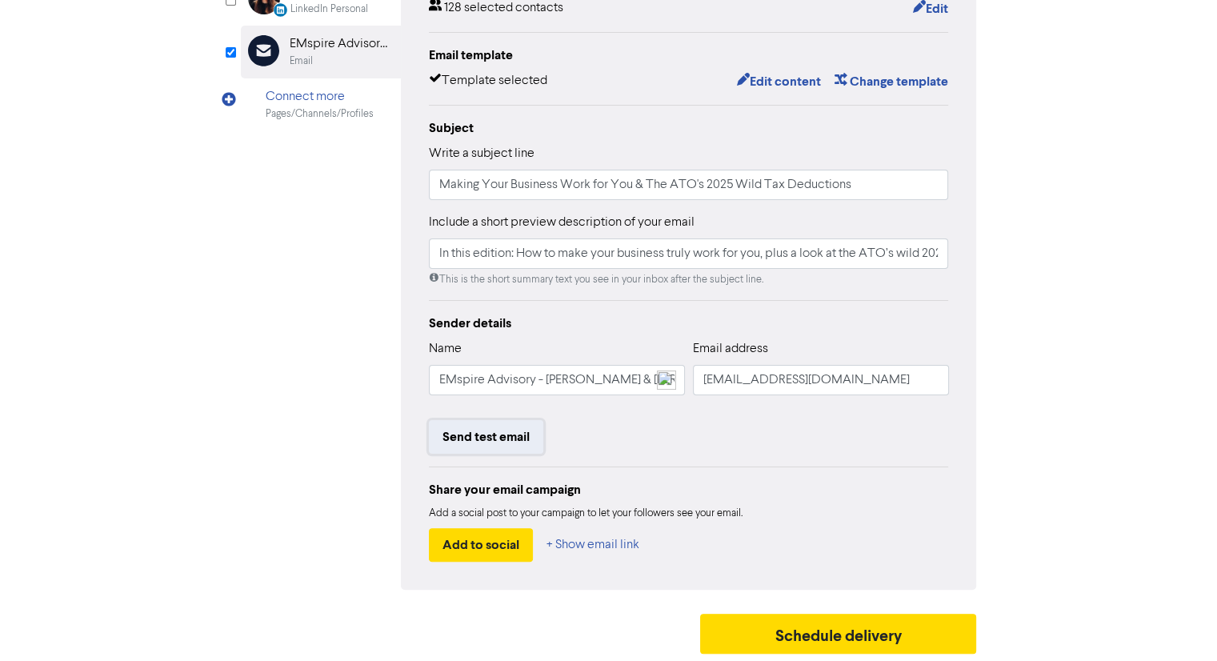
click at [711, 433] on div "Send test email" at bounding box center [689, 437] width 520 height 34
click at [573, 375] on input "EMspire Advisory - Michelle & Liz" at bounding box center [557, 380] width 256 height 30
click at [591, 375] on input "EMspire Advisory - Michelle & Liz" at bounding box center [557, 380] width 256 height 30
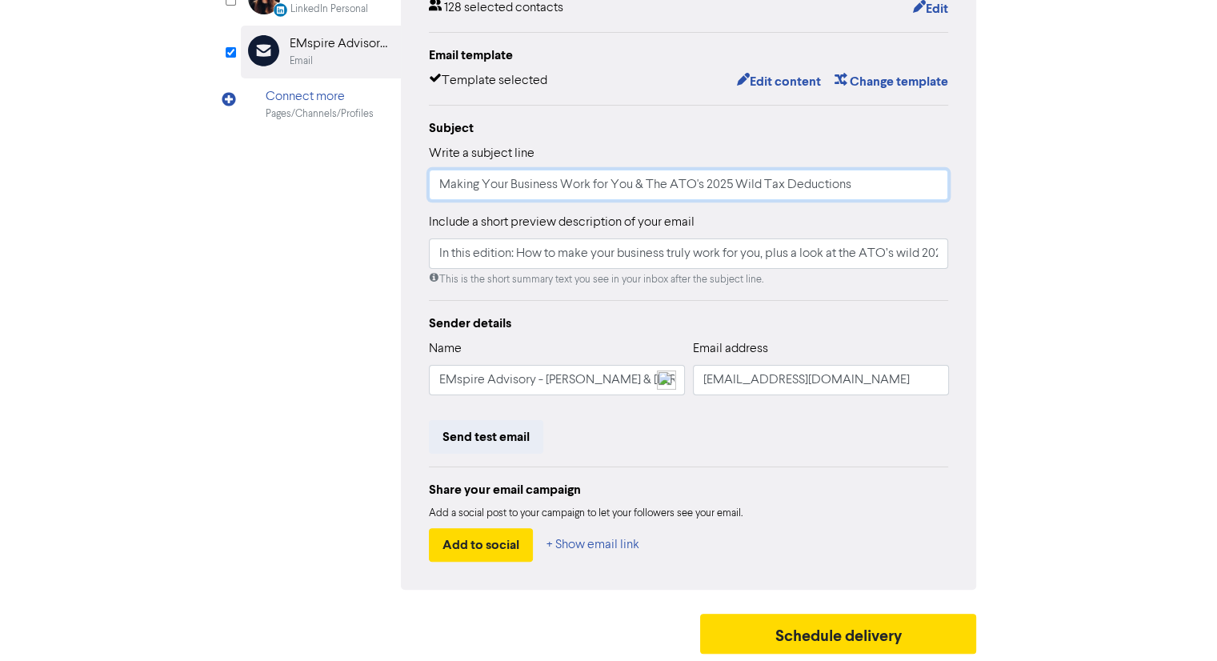
click at [591, 187] on input "Making Your Business Work for You & The ATO's 2025 Wild Tax Deductions" at bounding box center [689, 185] width 520 height 30
drag, startPoint x: 768, startPoint y: 194, endPoint x: 671, endPoint y: 182, distance: 98.5
click at [671, 182] on input "Making Your Business Work for You & The ATO's 2025 Wild Tax Deductions" at bounding box center [689, 185] width 520 height 30
click at [662, 182] on input "Making Your Business Work for You & The ATO's 2025 Wild Tax Deductions" at bounding box center [689, 185] width 520 height 30
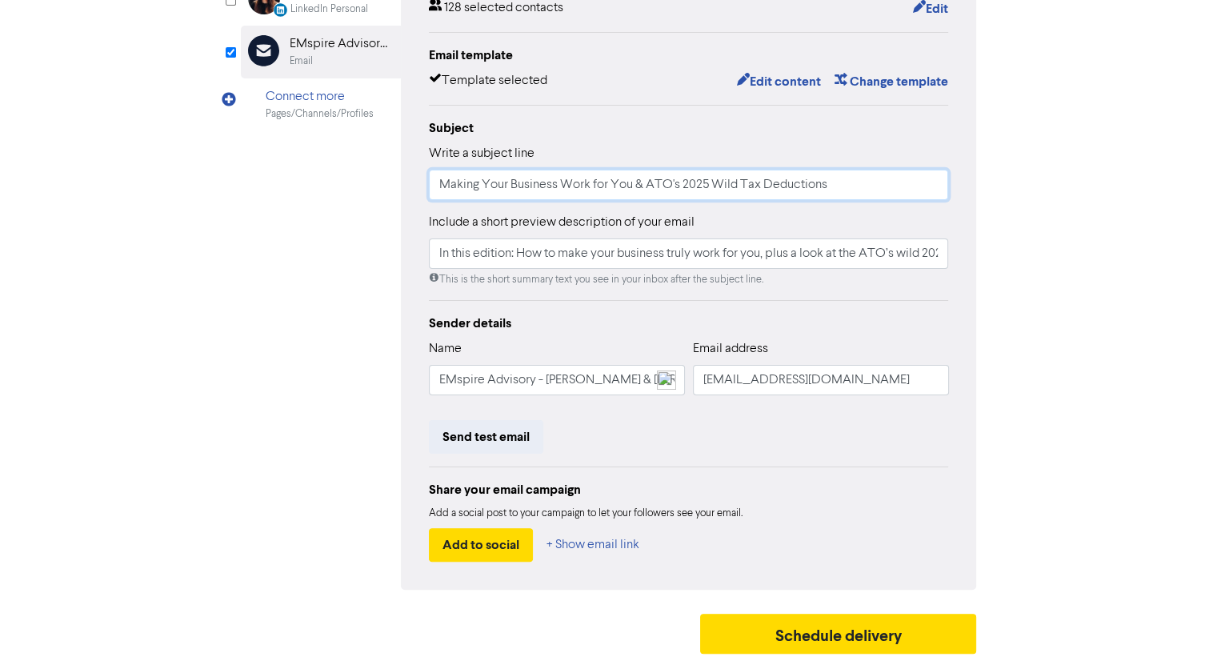
type input "Making Your Business Work for You & ATO's 2025 Wild Tax Deductions"
click at [657, 260] on input "In this edition: How to make your business truly work for you, plus a look at t…" at bounding box center [689, 254] width 520 height 30
click at [588, 327] on div "Sender details" at bounding box center [689, 323] width 520 height 19
click at [506, 439] on button "Send test email" at bounding box center [486, 437] width 114 height 34
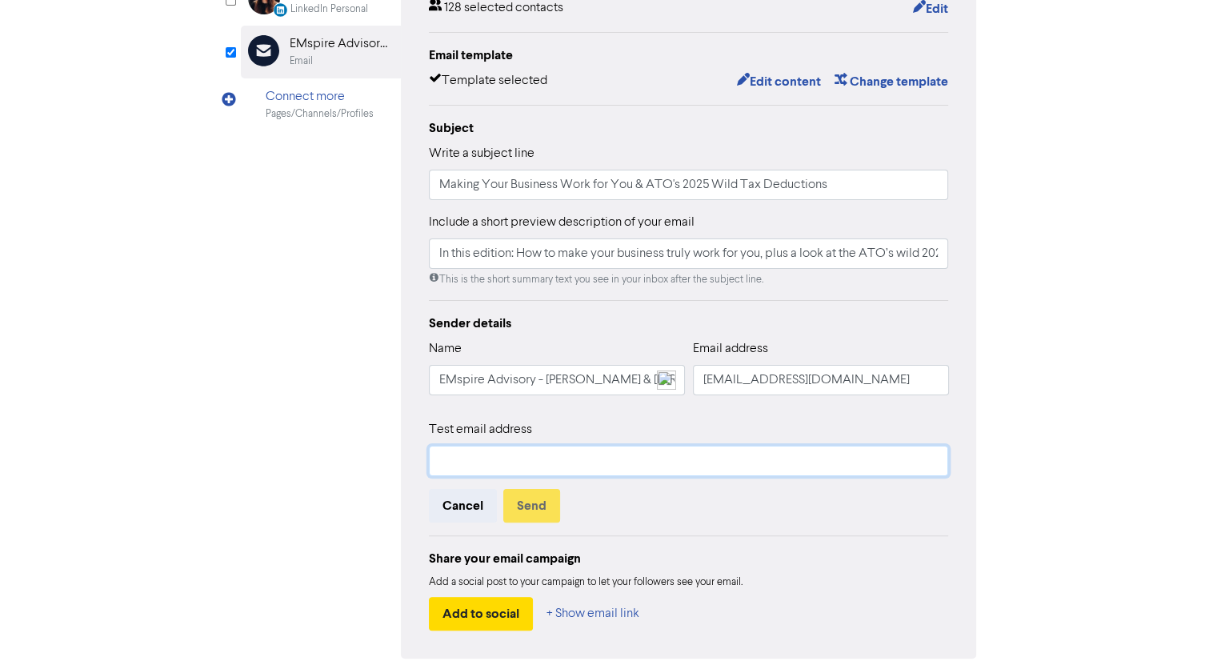
click at [535, 462] on input "text" at bounding box center [689, 461] width 520 height 30
click at [772, 365] on input "info@emspire.com.au" at bounding box center [821, 380] width 256 height 30
click at [771, 375] on input "info@emspire.com.au" at bounding box center [821, 380] width 256 height 30
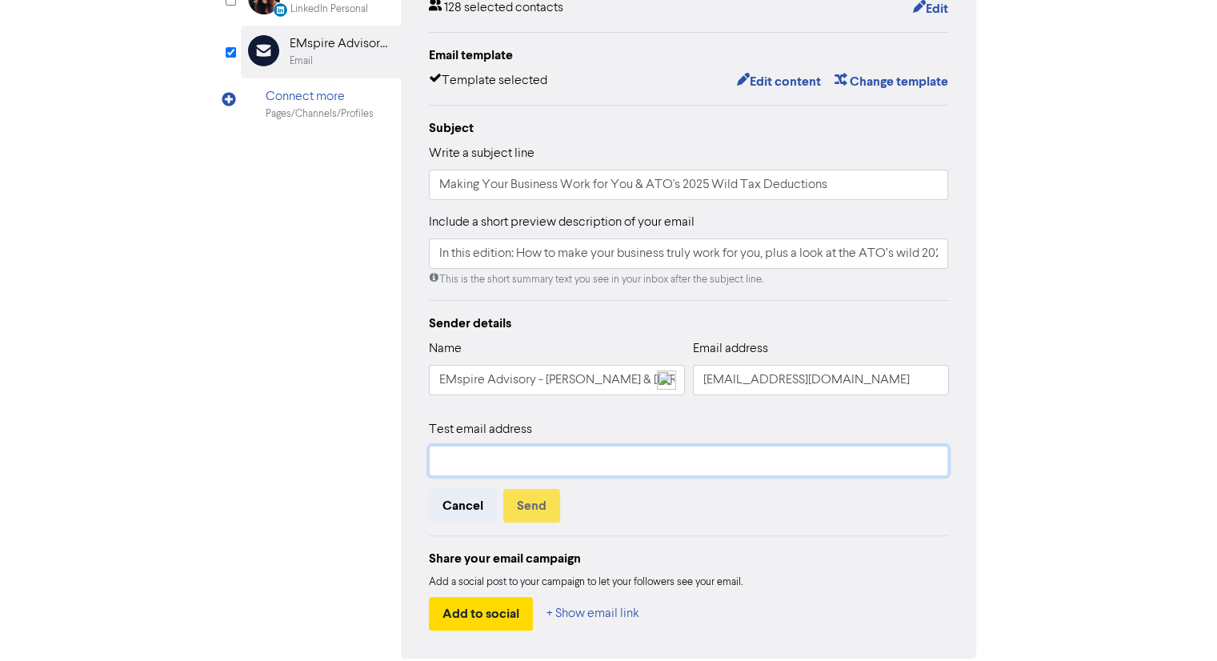
click at [621, 455] on input "text" at bounding box center [689, 461] width 520 height 30
type input "liz@emspire.com.au"
click at [613, 457] on input "liz@emspire.com.au" at bounding box center [689, 461] width 520 height 30
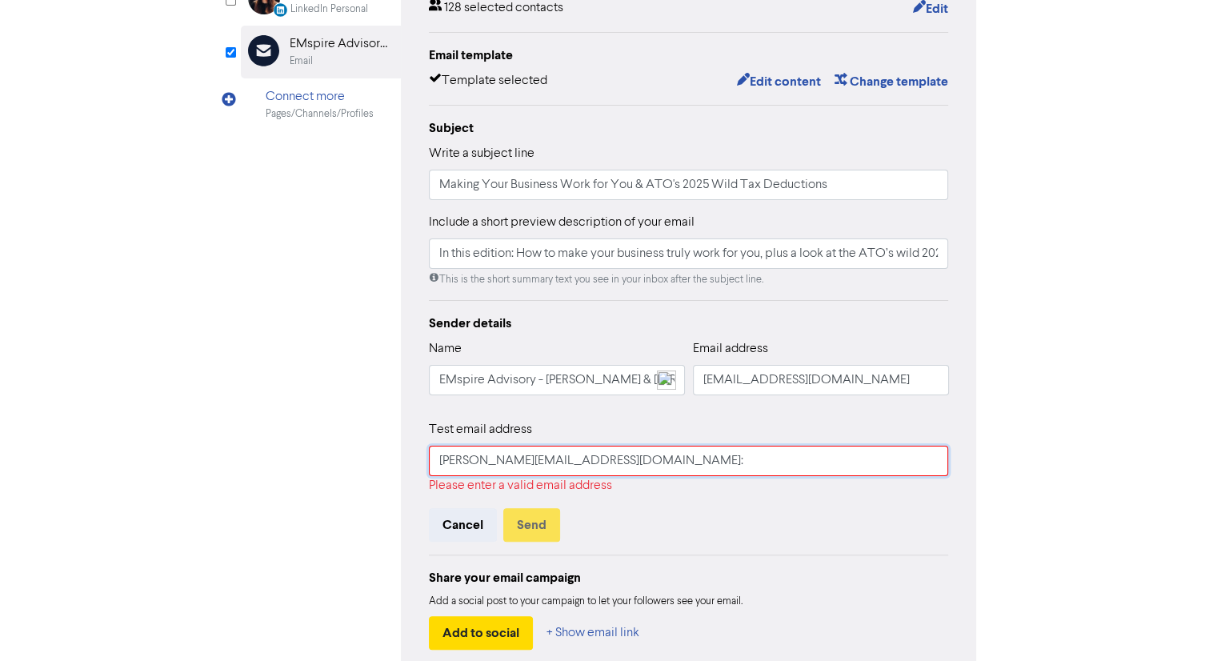
type input "liz@emspire.com.au"
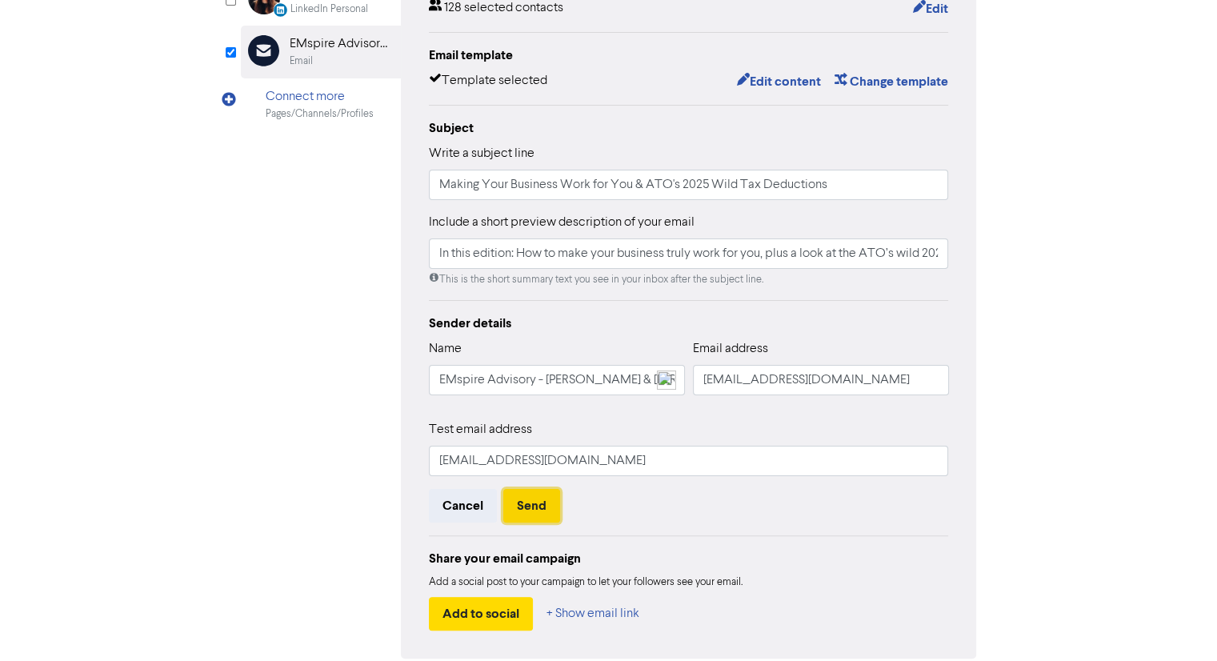
click at [528, 507] on button "Send" at bounding box center [531, 506] width 57 height 34
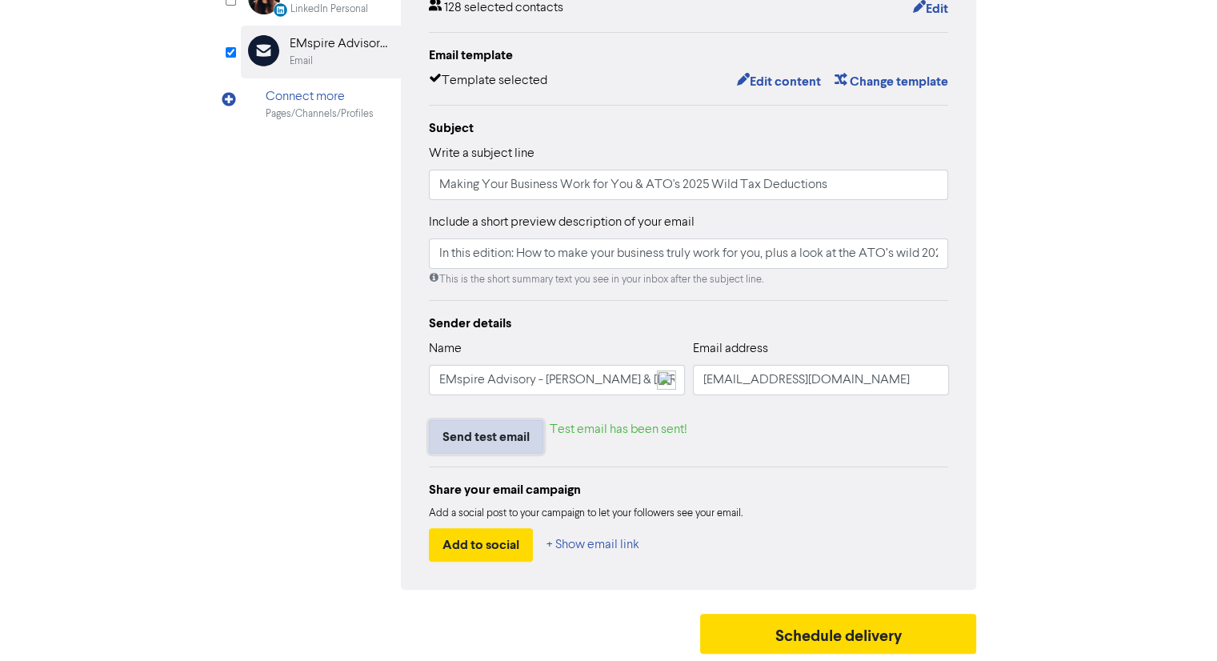
click at [493, 440] on button "Send test email" at bounding box center [486, 437] width 114 height 34
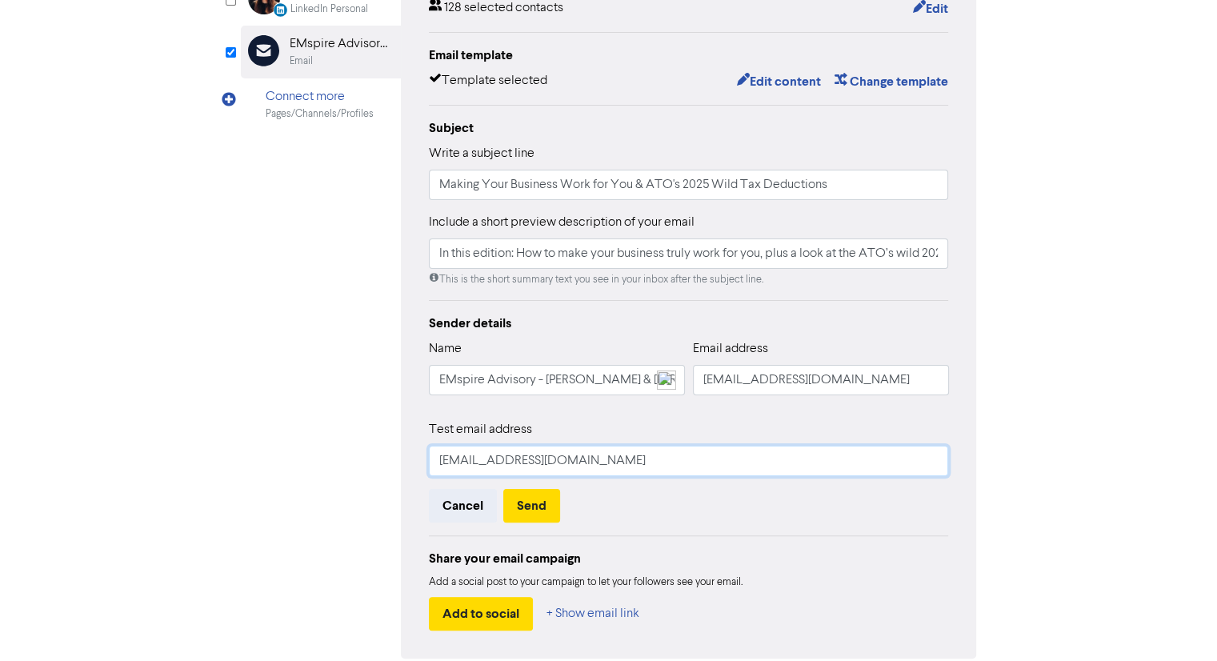
click at [503, 462] on input "liz@emspire.com.au" at bounding box center [689, 461] width 520 height 30
click at [447, 459] on input "liz@emspire.com.au" at bounding box center [689, 461] width 520 height 30
type input "[PERSON_NAME][EMAIL_ADDRESS][DOMAIN_NAME]"
click at [550, 508] on button "Send" at bounding box center [531, 506] width 57 height 34
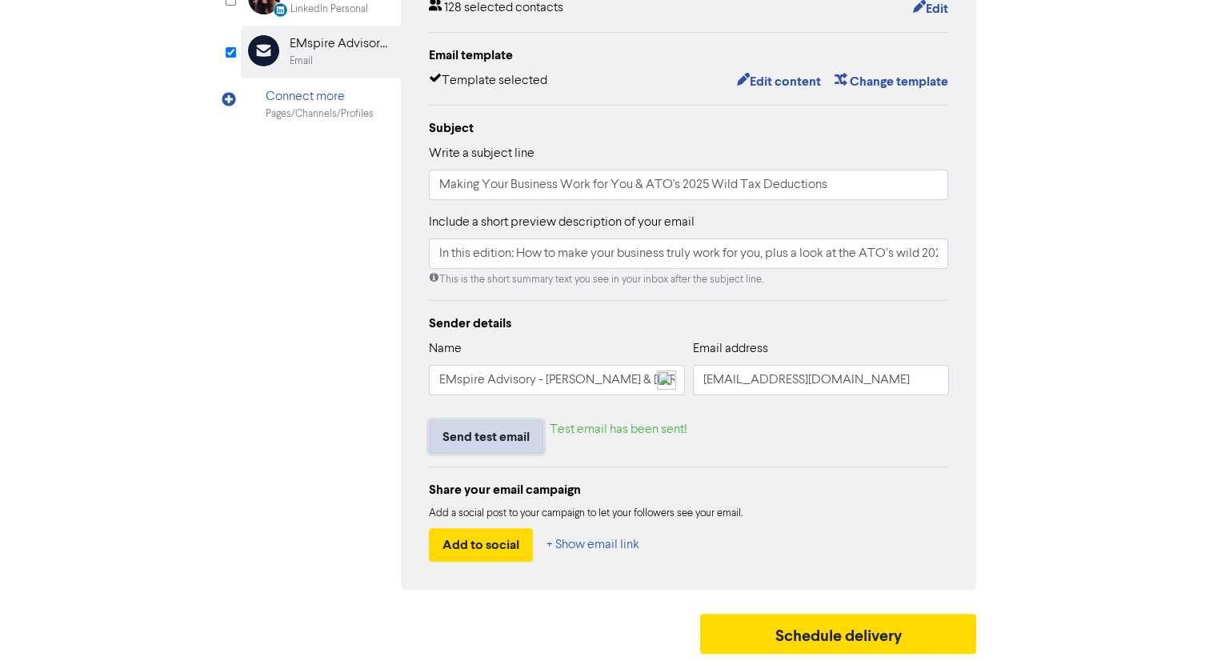
click at [532, 452] on button "Send test email" at bounding box center [486, 437] width 114 height 34
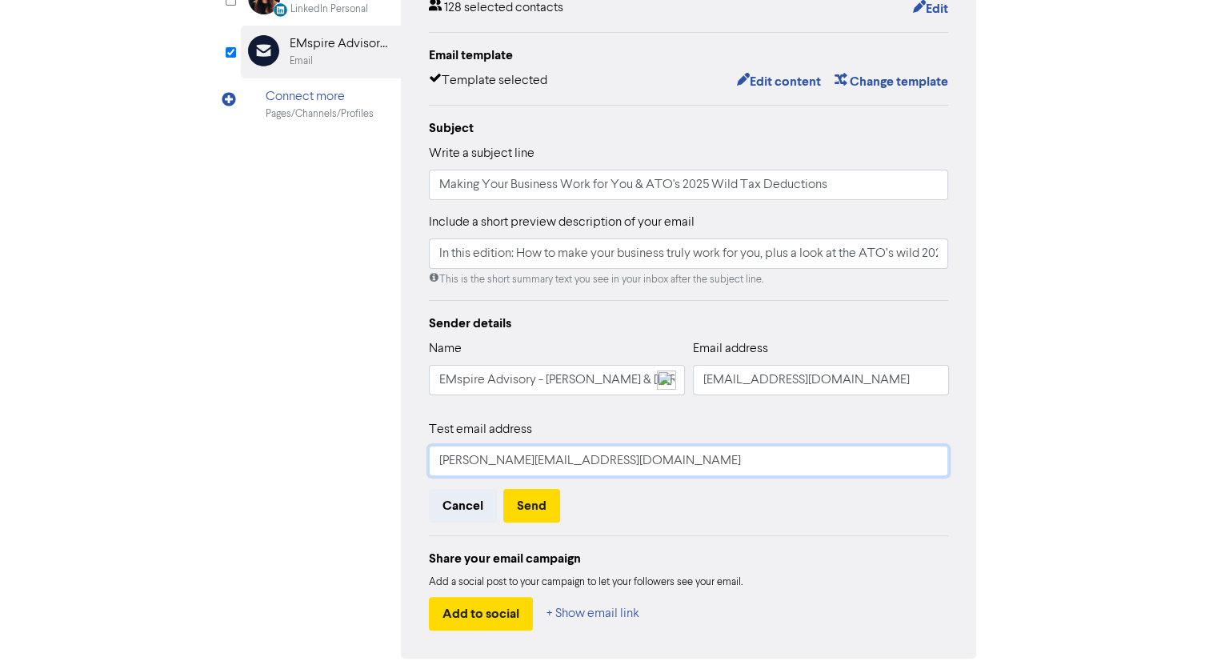
click at [538, 469] on input "[PERSON_NAME][EMAIL_ADDRESS][DOMAIN_NAME]" at bounding box center [689, 461] width 520 height 30
click at [522, 460] on input "[PERSON_NAME][EMAIL_ADDRESS][DOMAIN_NAME]" at bounding box center [689, 461] width 520 height 30
type input "rywinduss06@gmail.com"
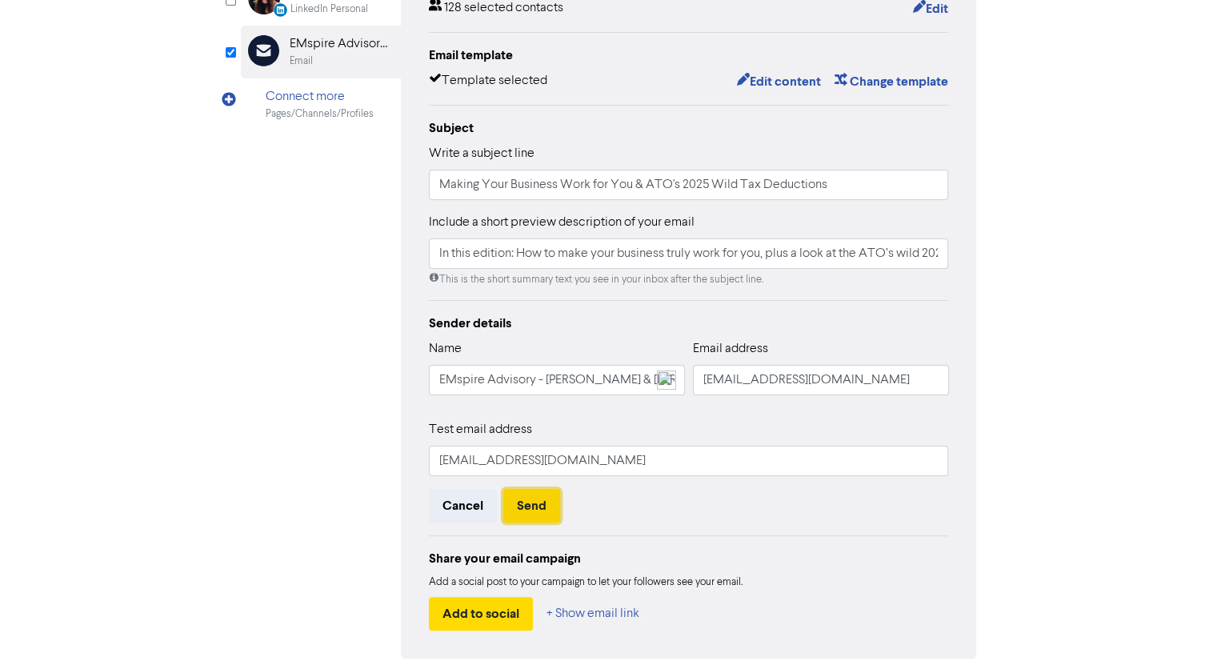
click at [526, 491] on button "Send" at bounding box center [531, 506] width 57 height 34
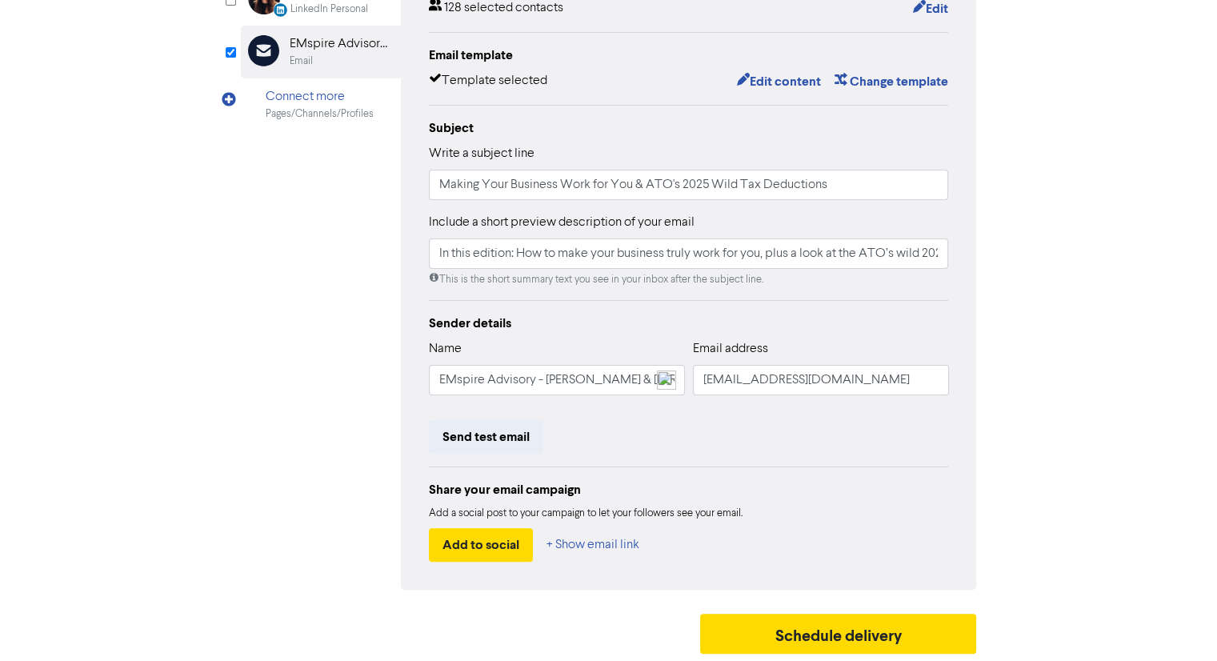
scroll to position [0, 0]
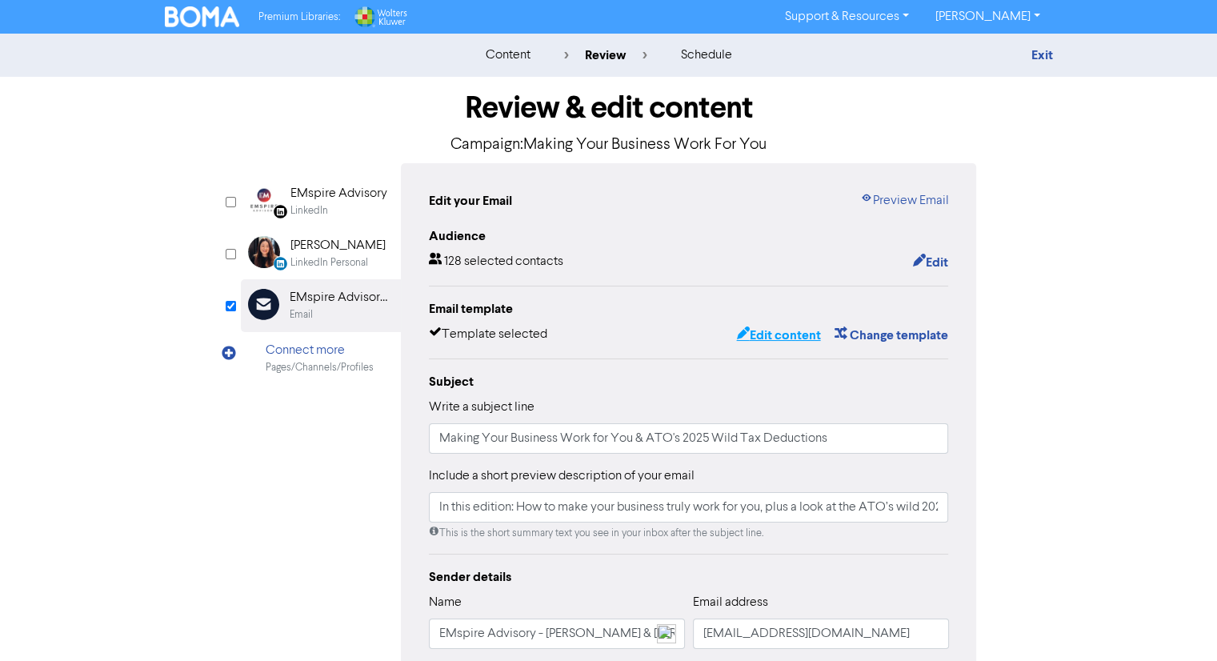
click at [773, 334] on button "Edit content" at bounding box center [779, 335] width 86 height 21
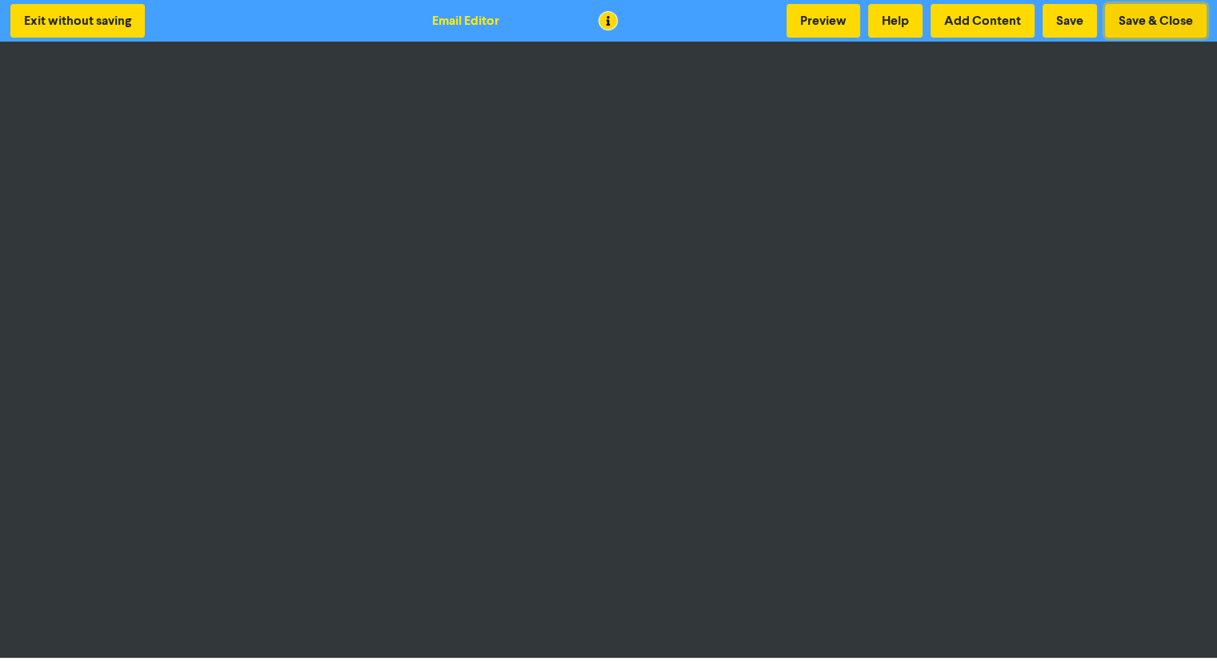
click at [1196, 25] on button "Save & Close" at bounding box center [1156, 21] width 102 height 34
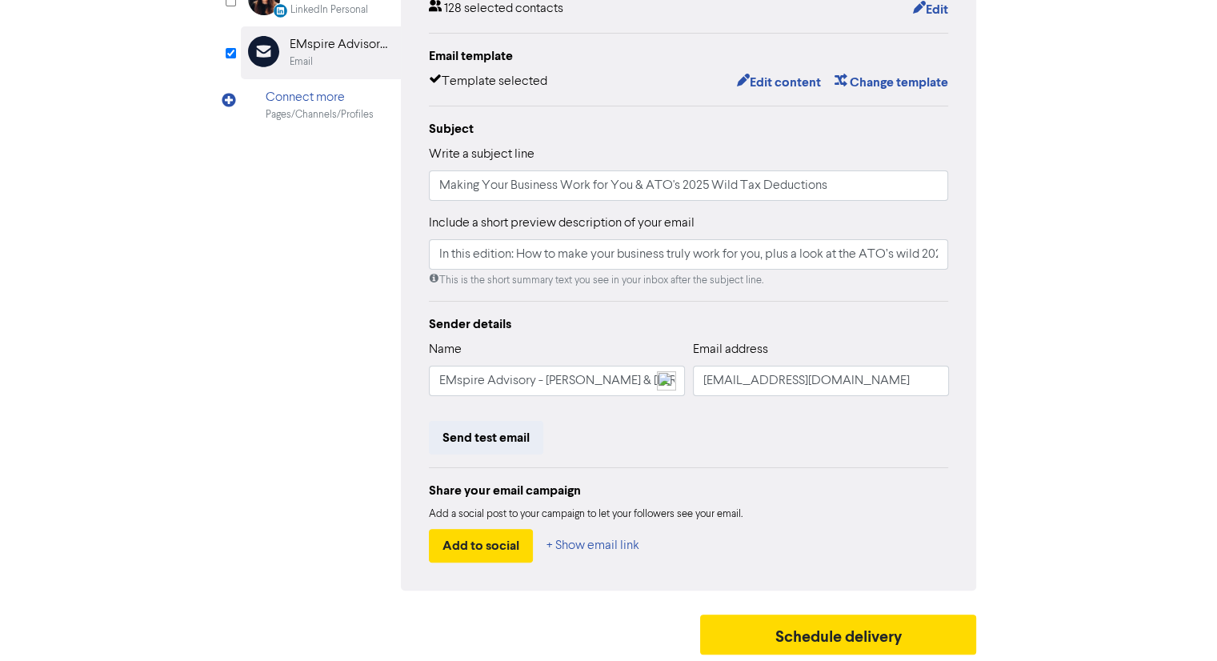
scroll to position [254, 0]
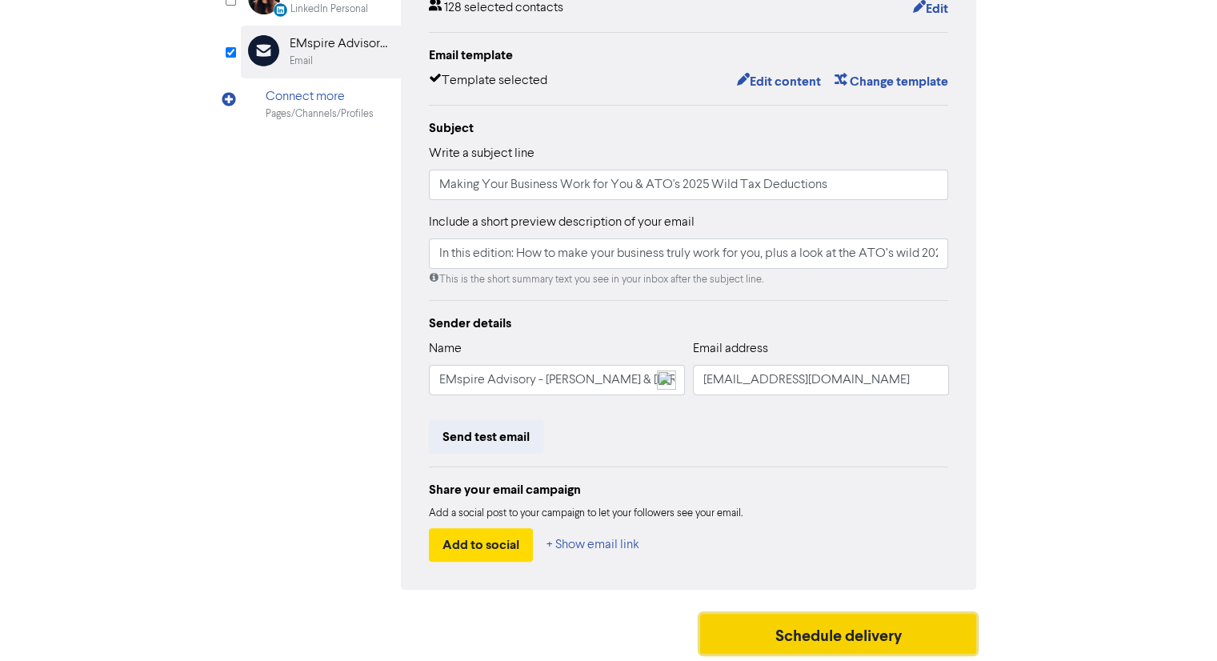
click at [800, 632] on button "Schedule delivery" at bounding box center [838, 634] width 277 height 40
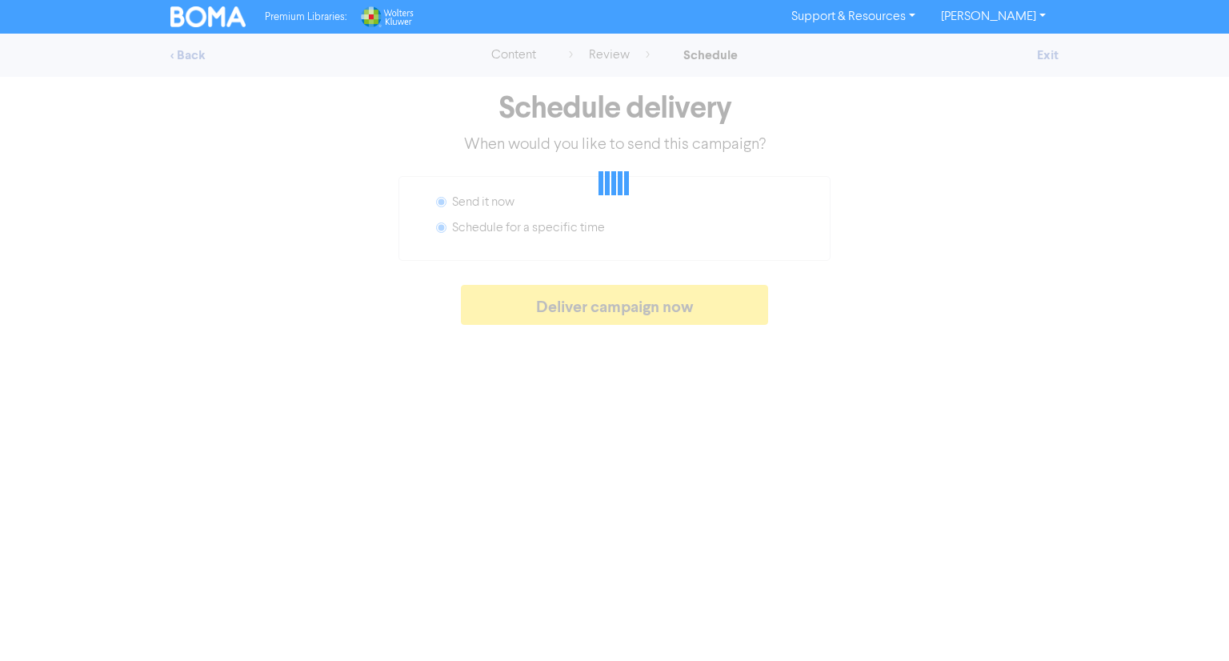
radio input "false"
radio input "true"
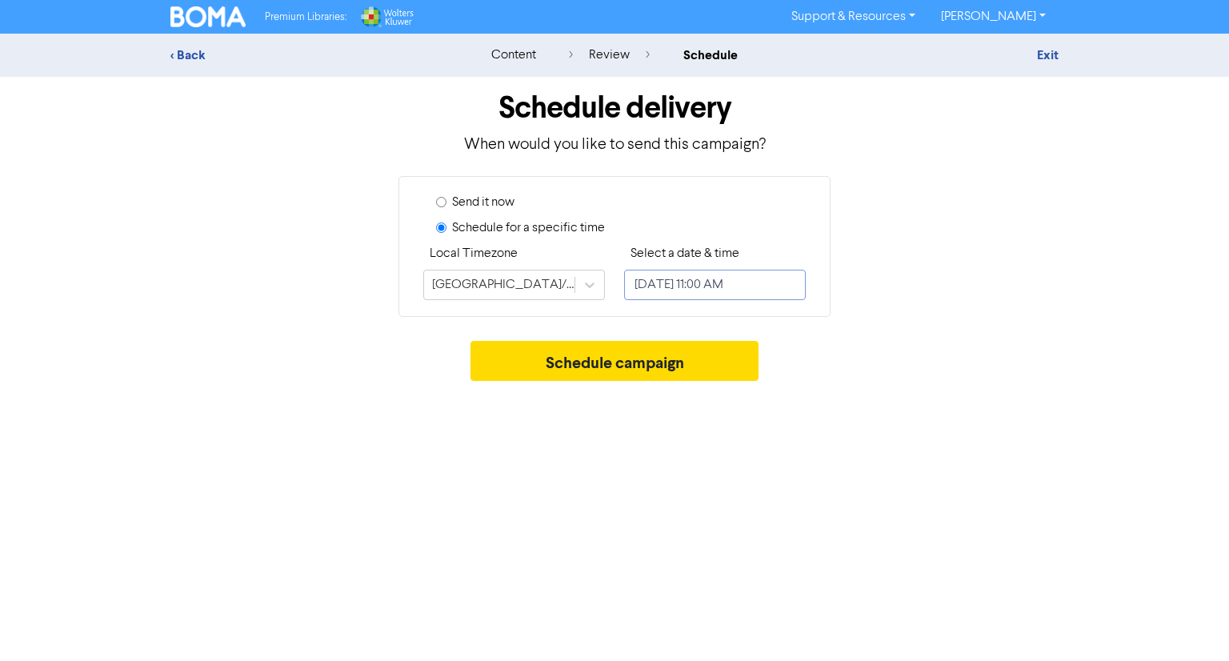
click at [685, 283] on input "August 27, 2025 11:00 AM" at bounding box center [715, 285] width 182 height 30
select select "7"
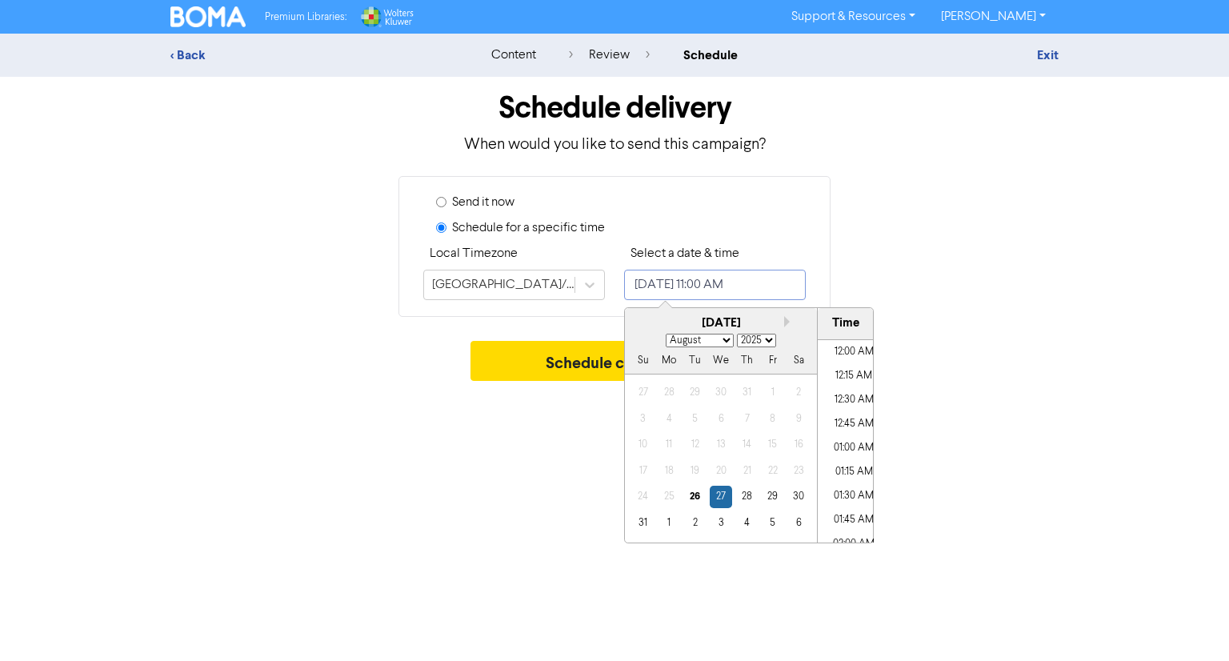
scroll to position [967, 0]
click at [693, 507] on div "26" at bounding box center [695, 497] width 22 height 22
type input "August 26, 2025 11:00 AM"
click at [821, 212] on div "Send it now Schedule for a specific time Local Timezone Australia/Sydney Select…" at bounding box center [615, 246] width 432 height 141
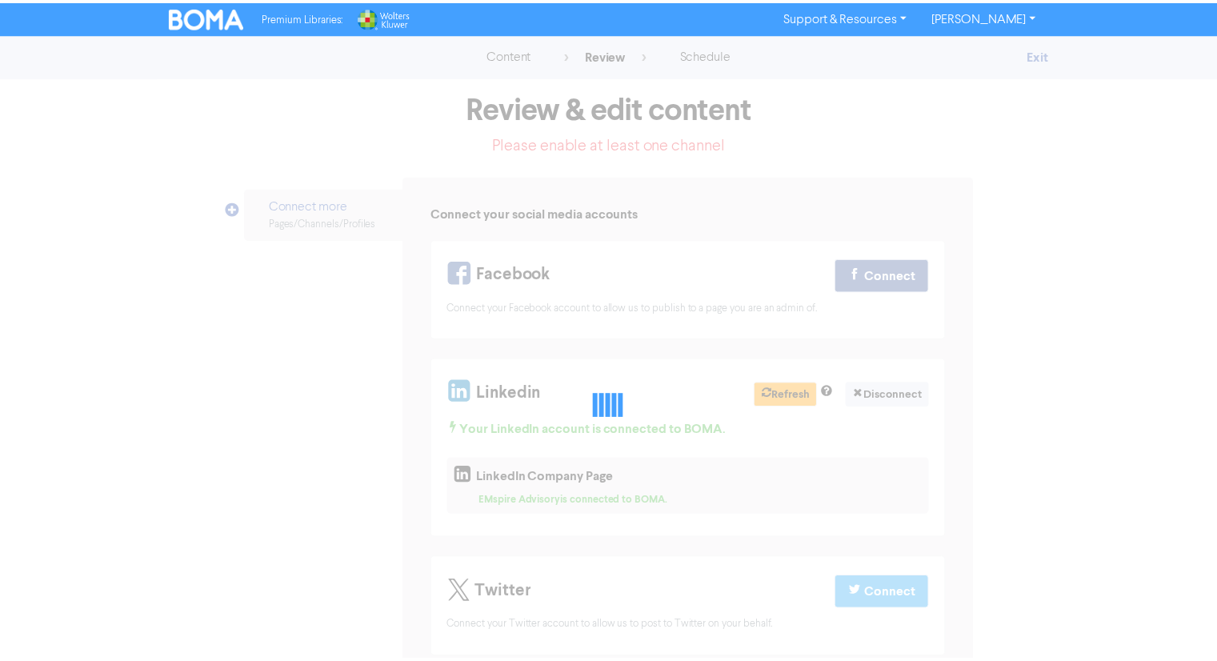
scroll to position [185, 0]
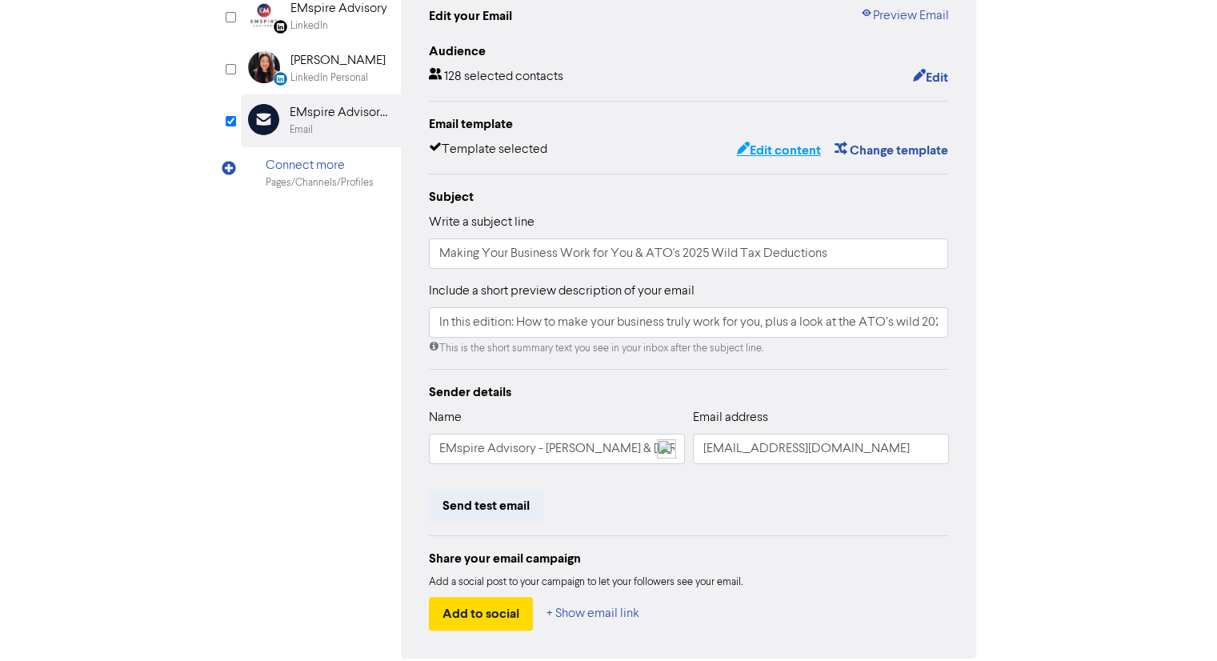
click at [772, 158] on button "Edit content" at bounding box center [779, 150] width 86 height 21
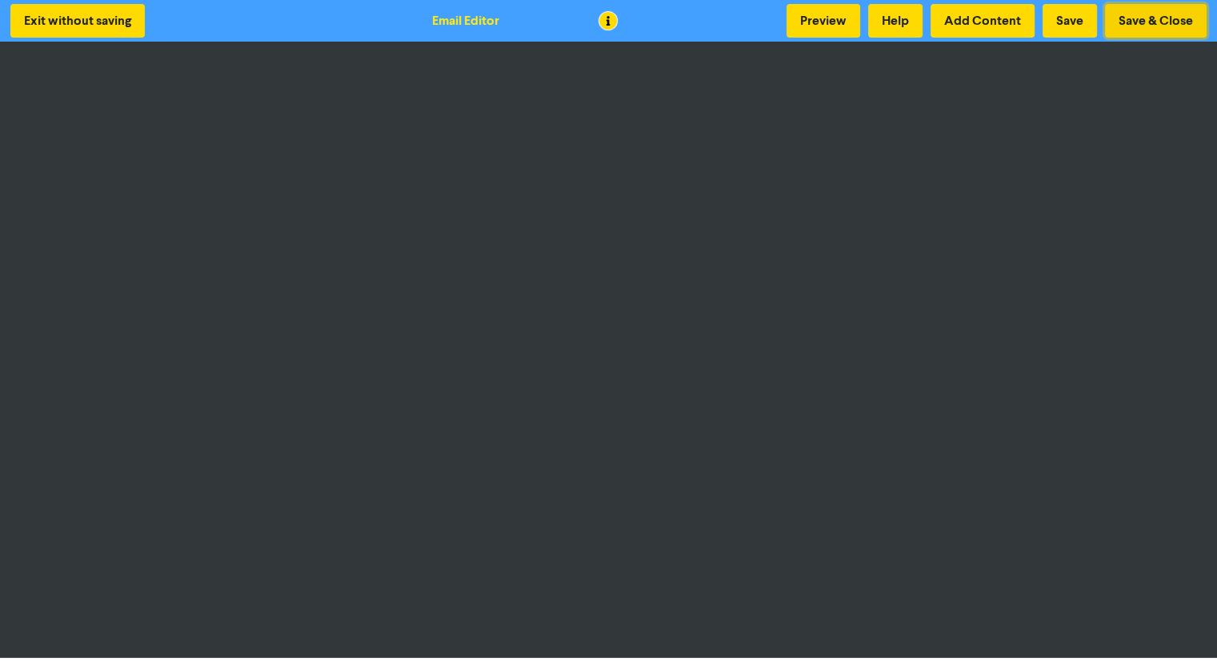
click at [1141, 22] on button "Save & Close" at bounding box center [1156, 21] width 102 height 34
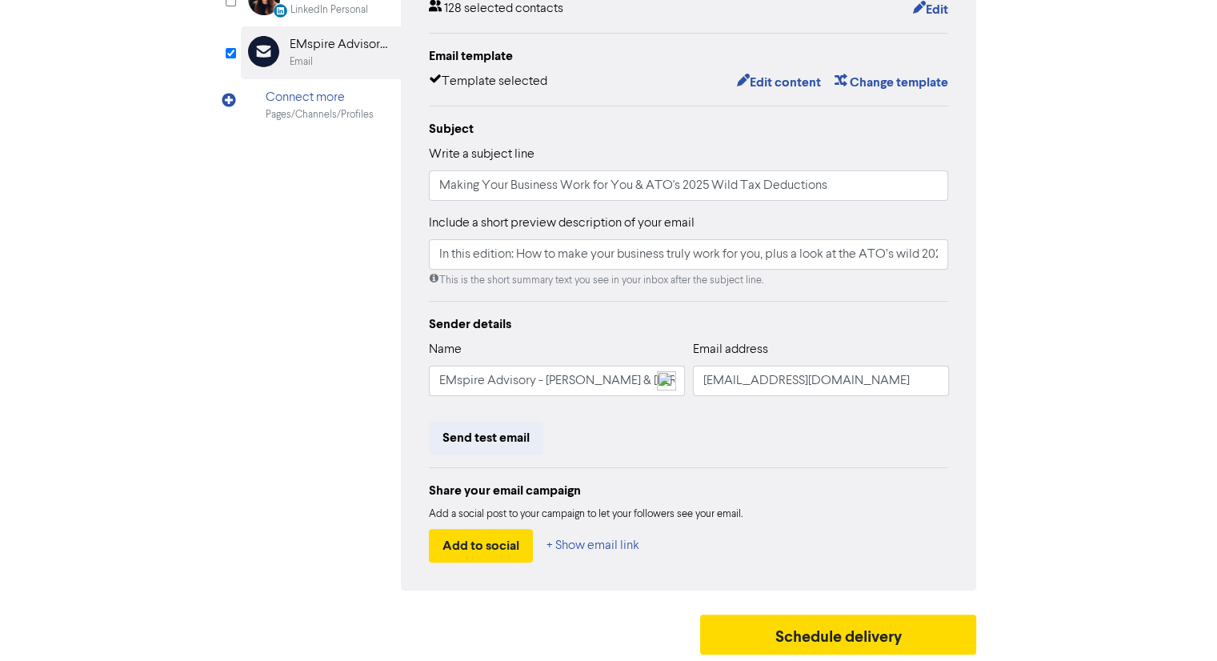
scroll to position [254, 0]
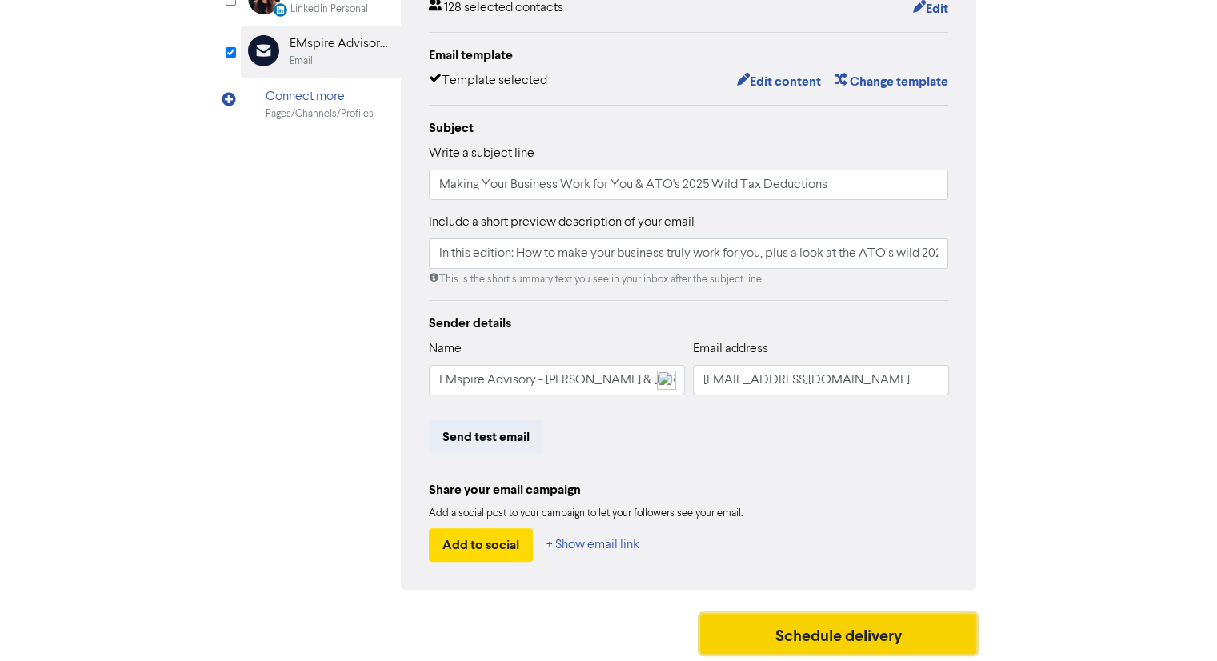
click at [810, 628] on button "Schedule delivery" at bounding box center [838, 634] width 277 height 40
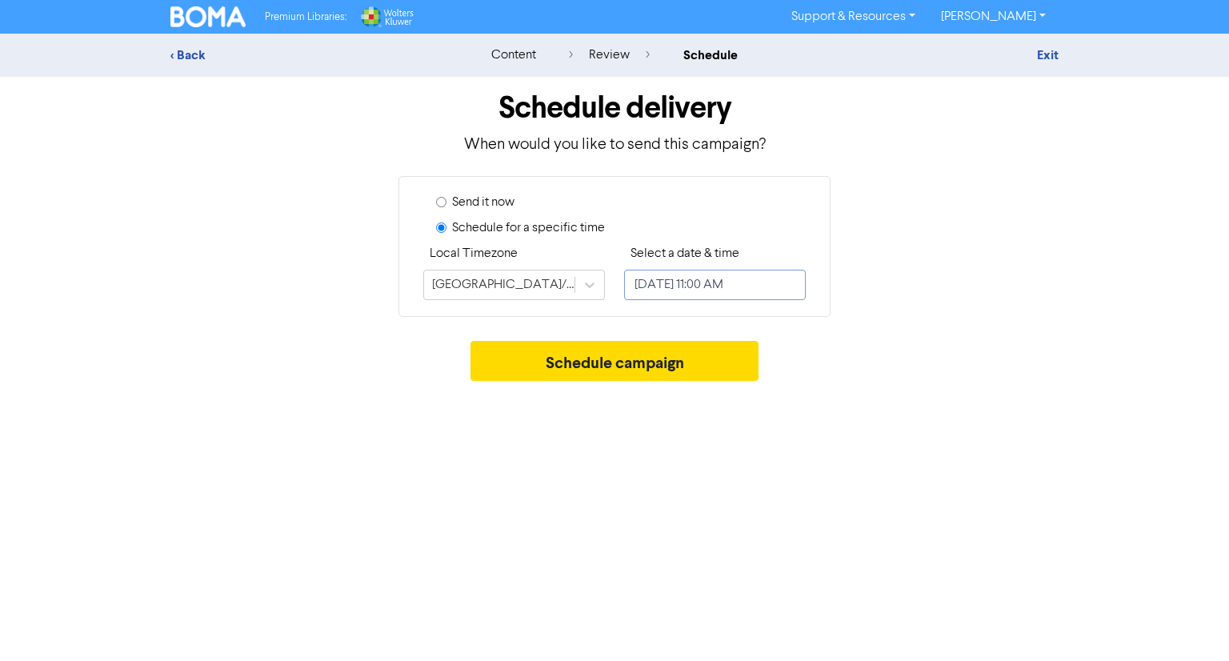
select select "7"
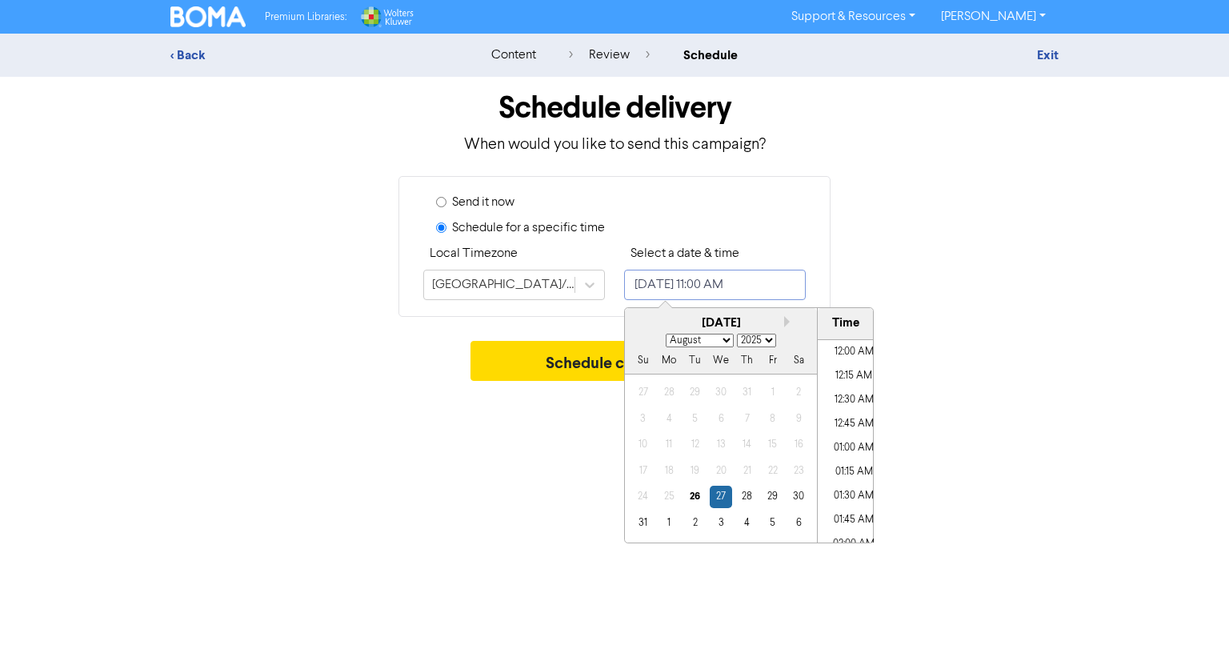
click at [668, 295] on input "August 27, 2025 11:00 AM" at bounding box center [715, 285] width 182 height 30
click at [692, 292] on input "August 27, 2025 11:00 AM" at bounding box center [715, 285] width 182 height 30
click at [686, 286] on input "August 27, 2025 11:00 AM" at bounding box center [715, 285] width 182 height 30
radio input "true"
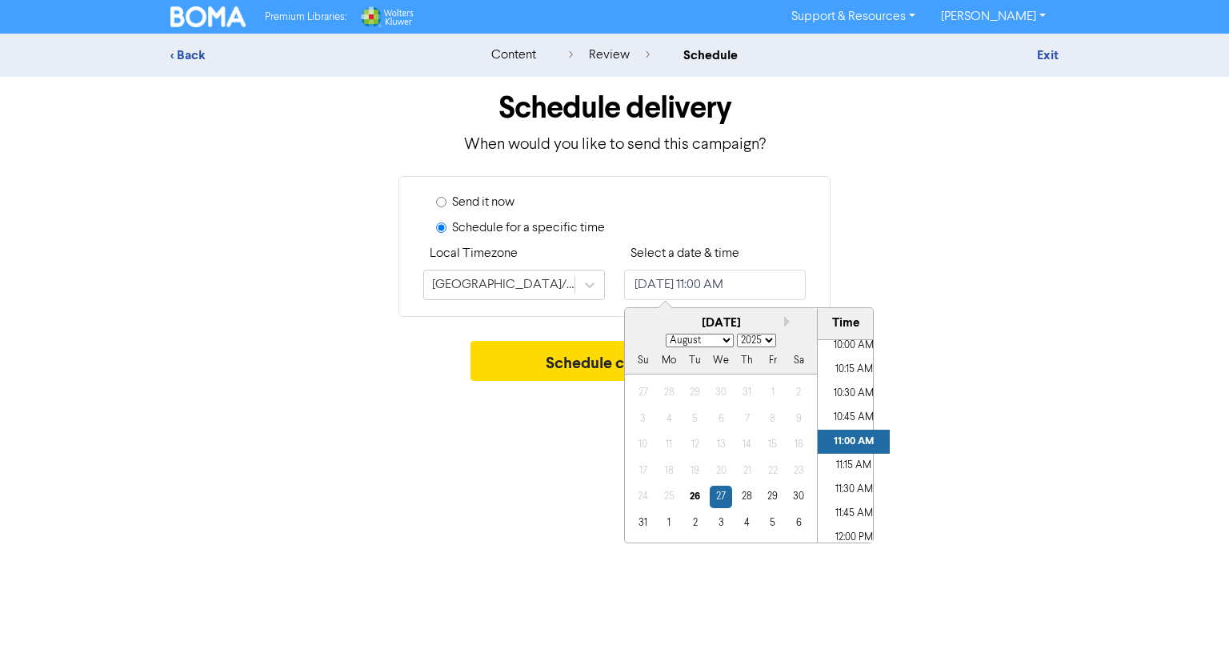
radio input "false"
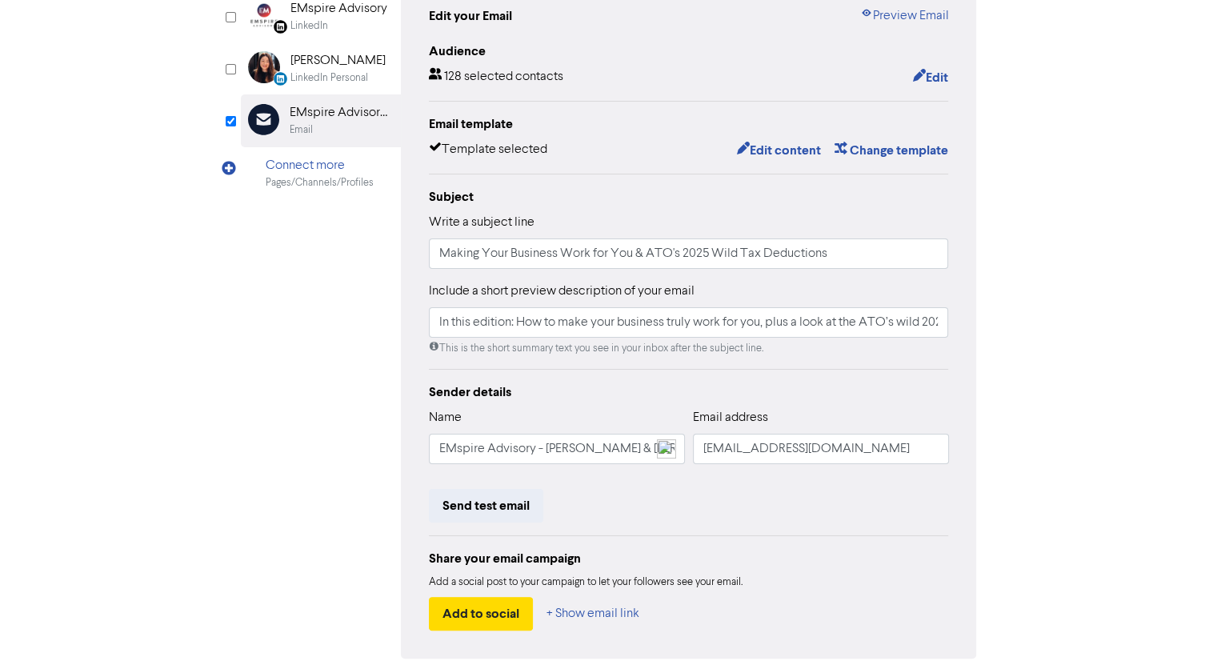
scroll to position [254, 0]
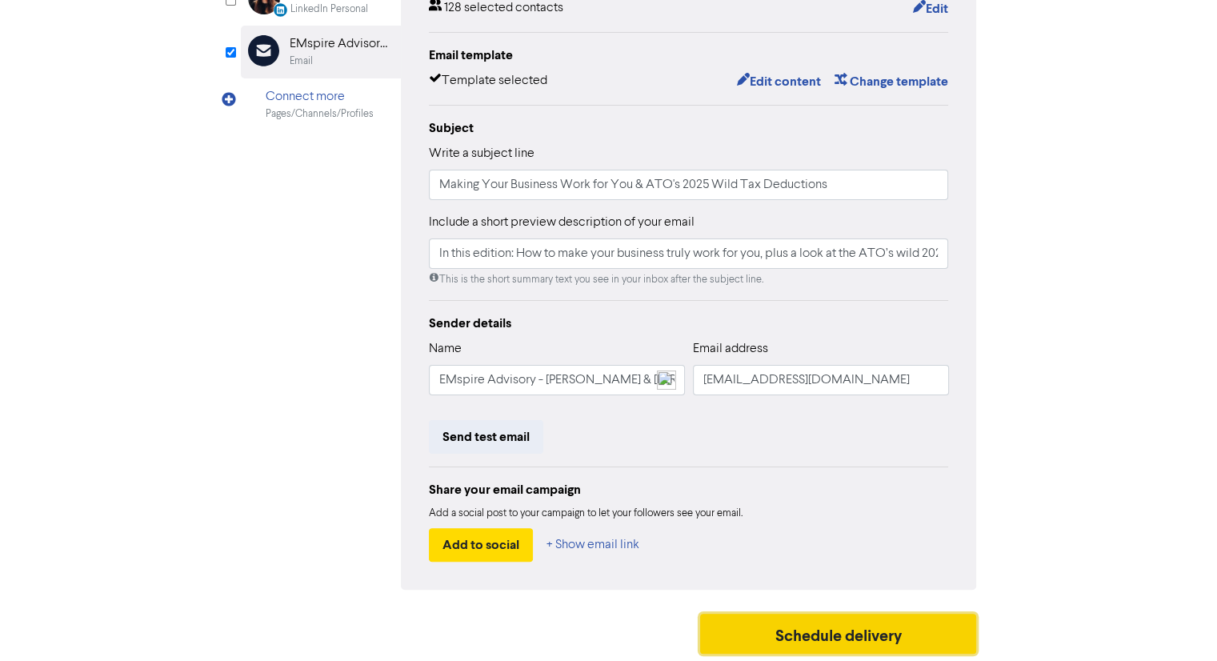
click at [809, 646] on button "Schedule delivery" at bounding box center [838, 634] width 277 height 40
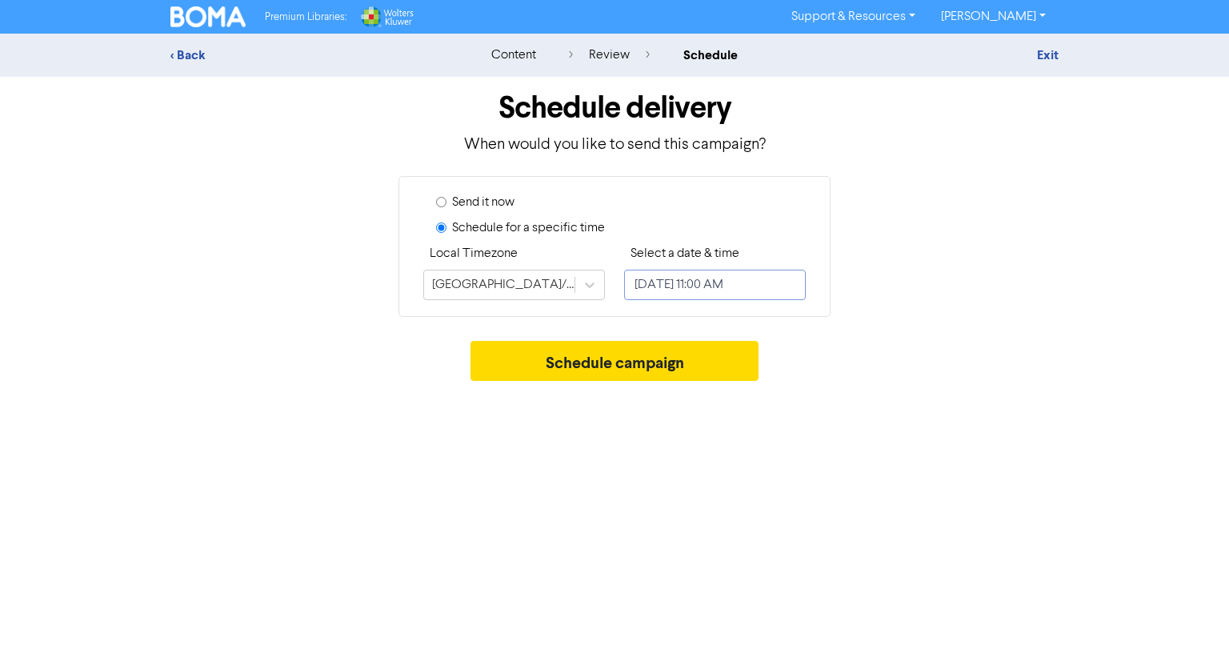
click at [673, 276] on input "August 27, 2025 11:00 AM" at bounding box center [715, 285] width 182 height 30
select select "7"
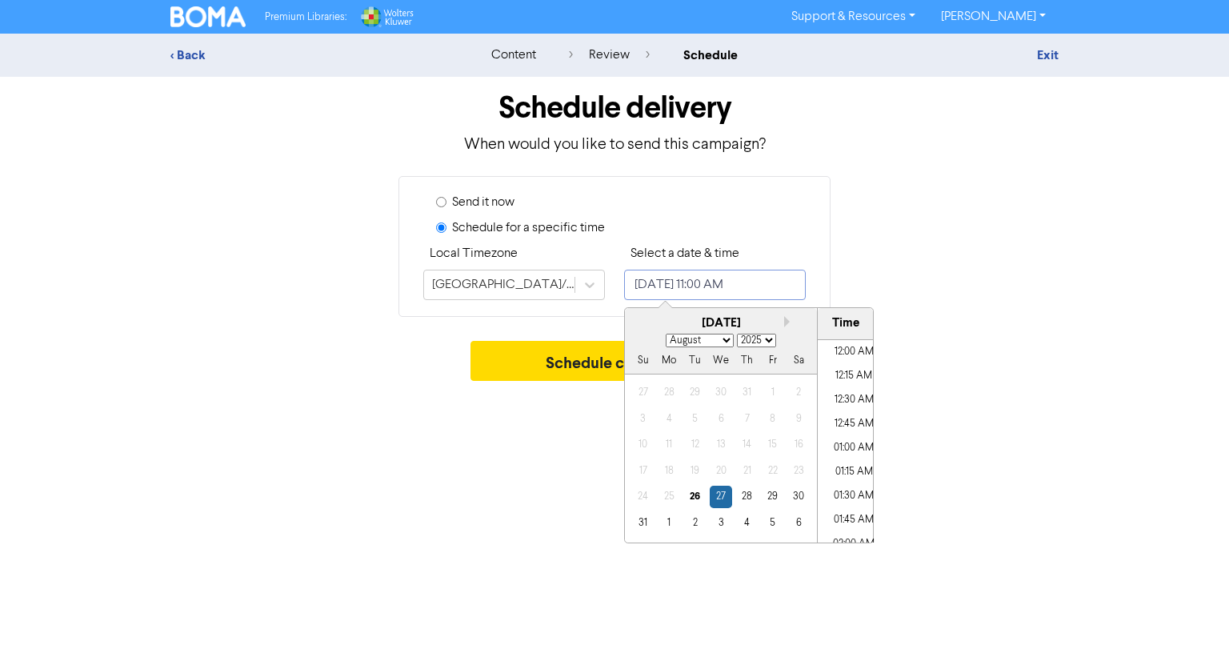
scroll to position [967, 0]
click at [682, 283] on input "August 27, 2025 11:00 AM" at bounding box center [715, 285] width 182 height 30
click at [691, 497] on div "26" at bounding box center [695, 497] width 22 height 22
click at [848, 435] on li "12:30 PM" at bounding box center [854, 426] width 72 height 24
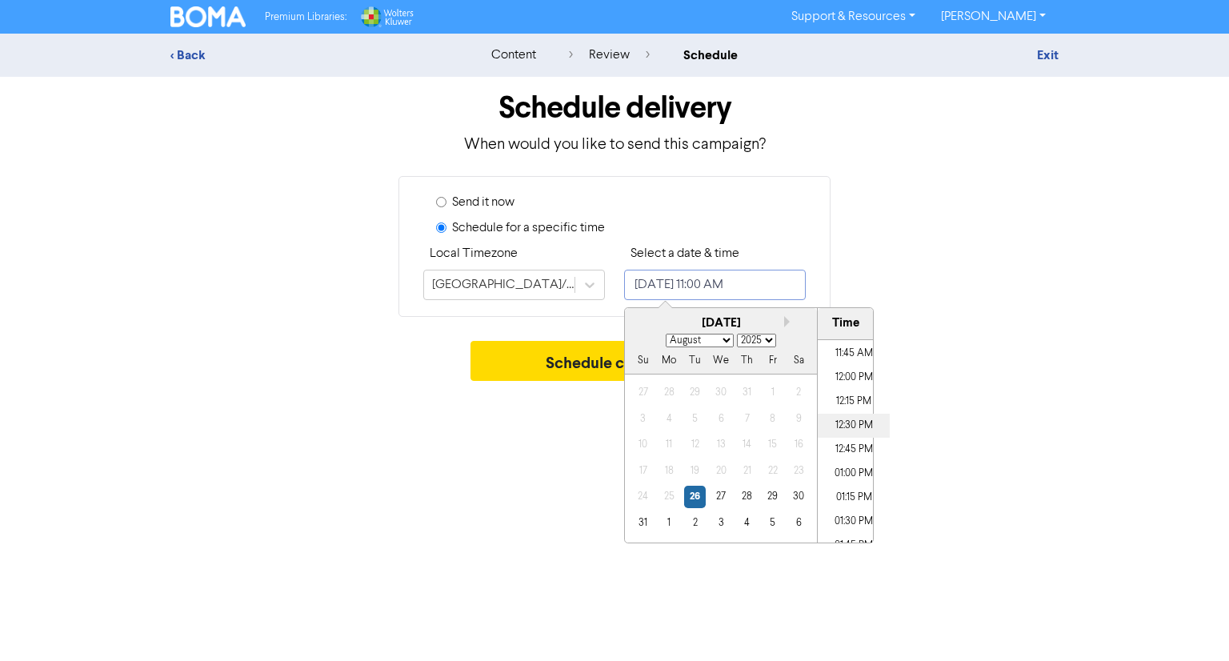
type input "August 26, 2025 12:30 PM"
click at [972, 383] on div "Schedule campaign" at bounding box center [614, 365] width 888 height 48
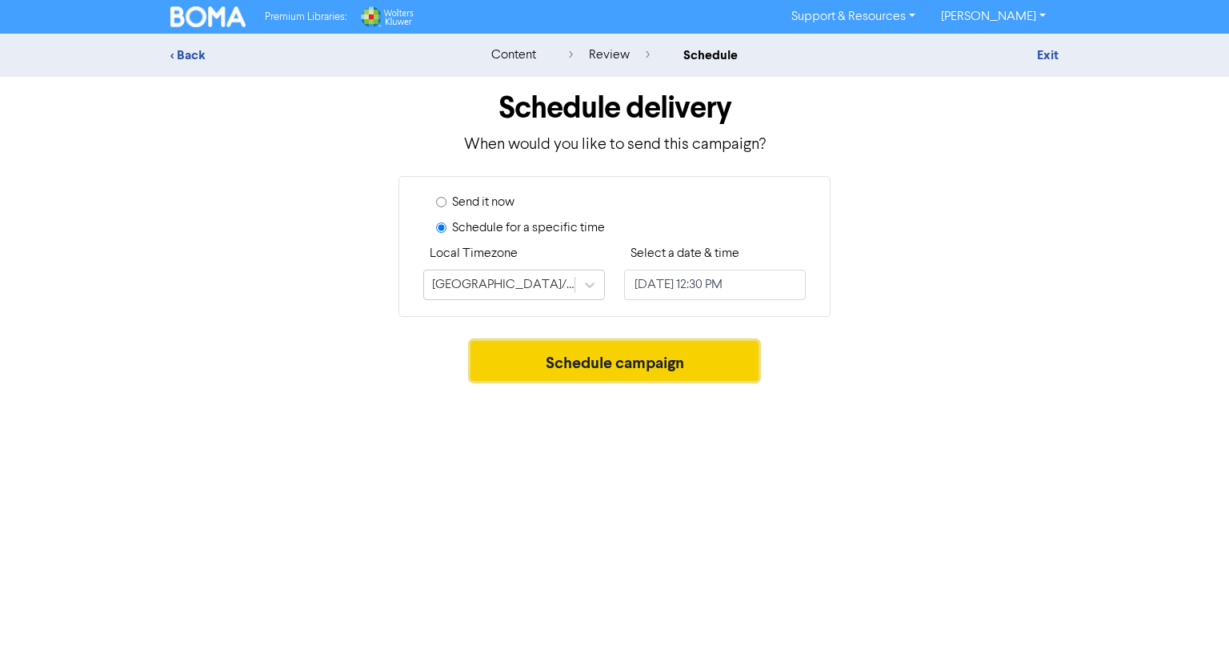
click at [614, 359] on button "Schedule campaign" at bounding box center [615, 361] width 289 height 40
